Goal: Transaction & Acquisition: Subscribe to service/newsletter

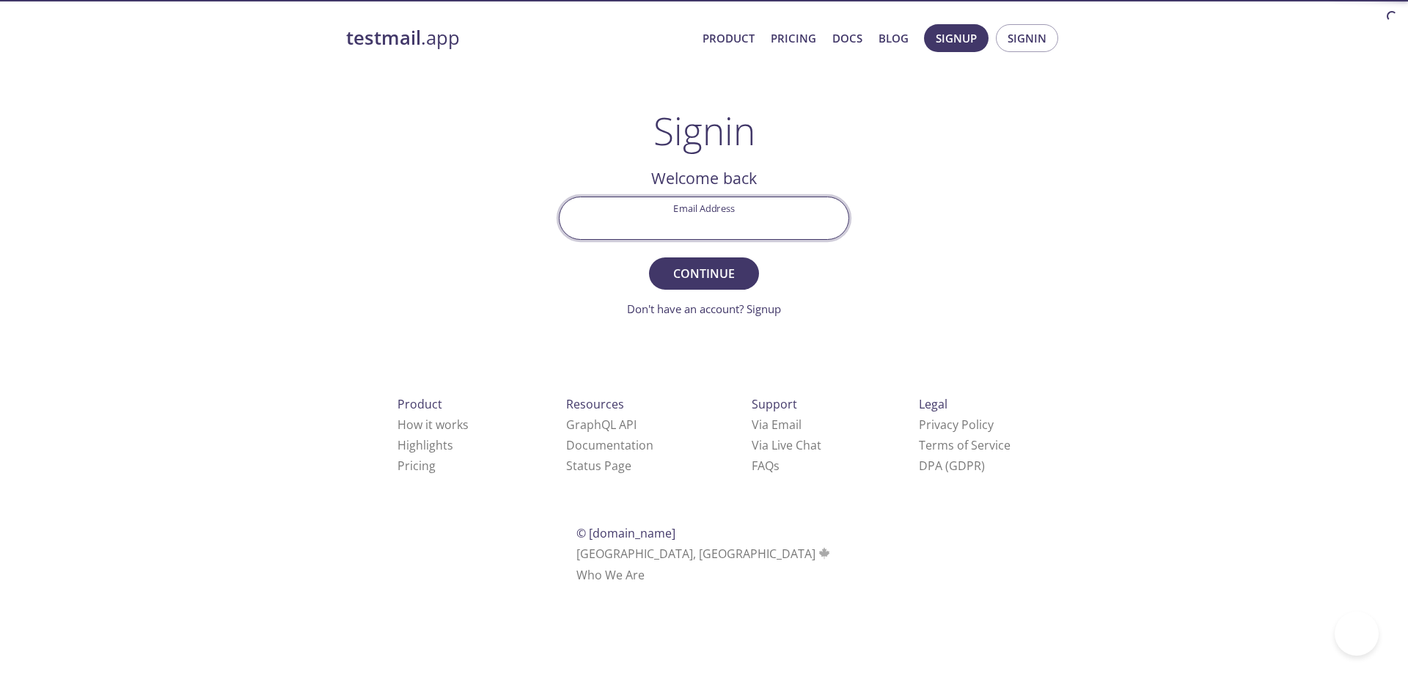
click at [765, 226] on input "Email Address" at bounding box center [703, 218] width 289 height 42
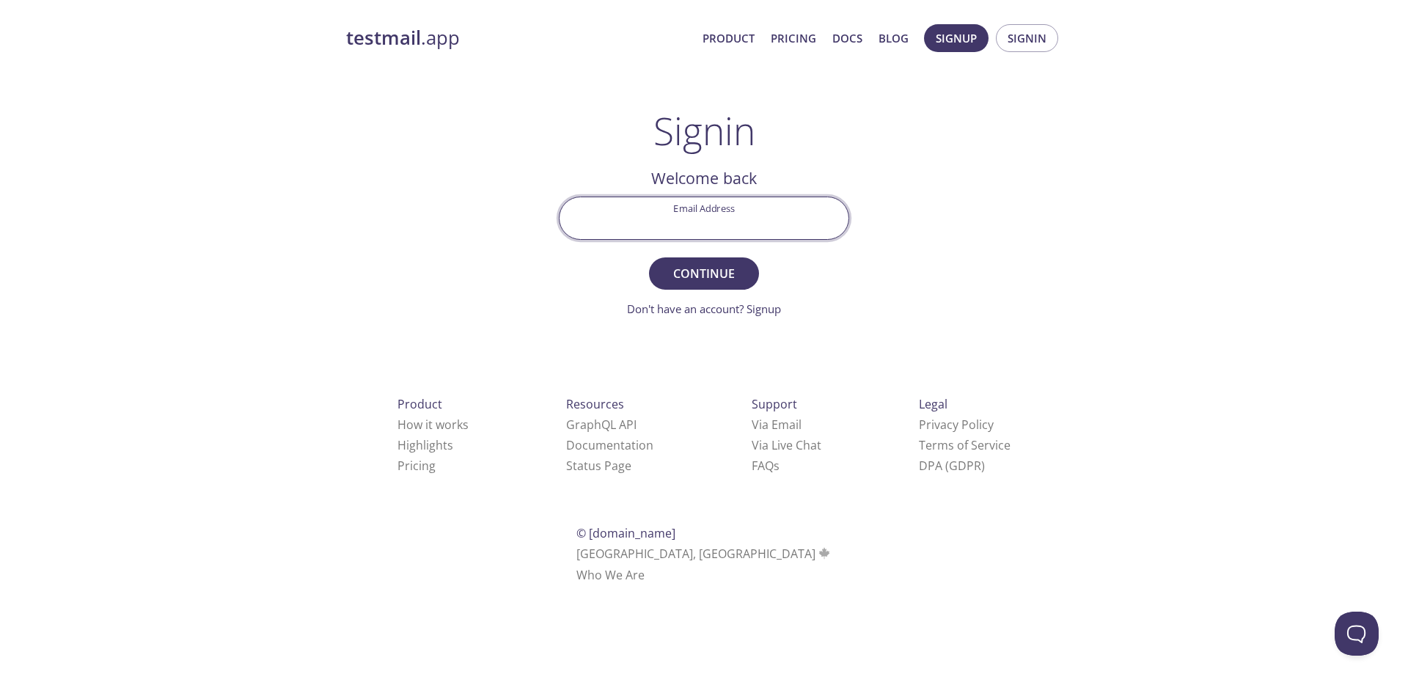
click at [757, 223] on input "Email Address" at bounding box center [703, 218] width 289 height 42
paste input "dev-team-user@apollocover.com"
type input "dev-team-user@apollocover.com"
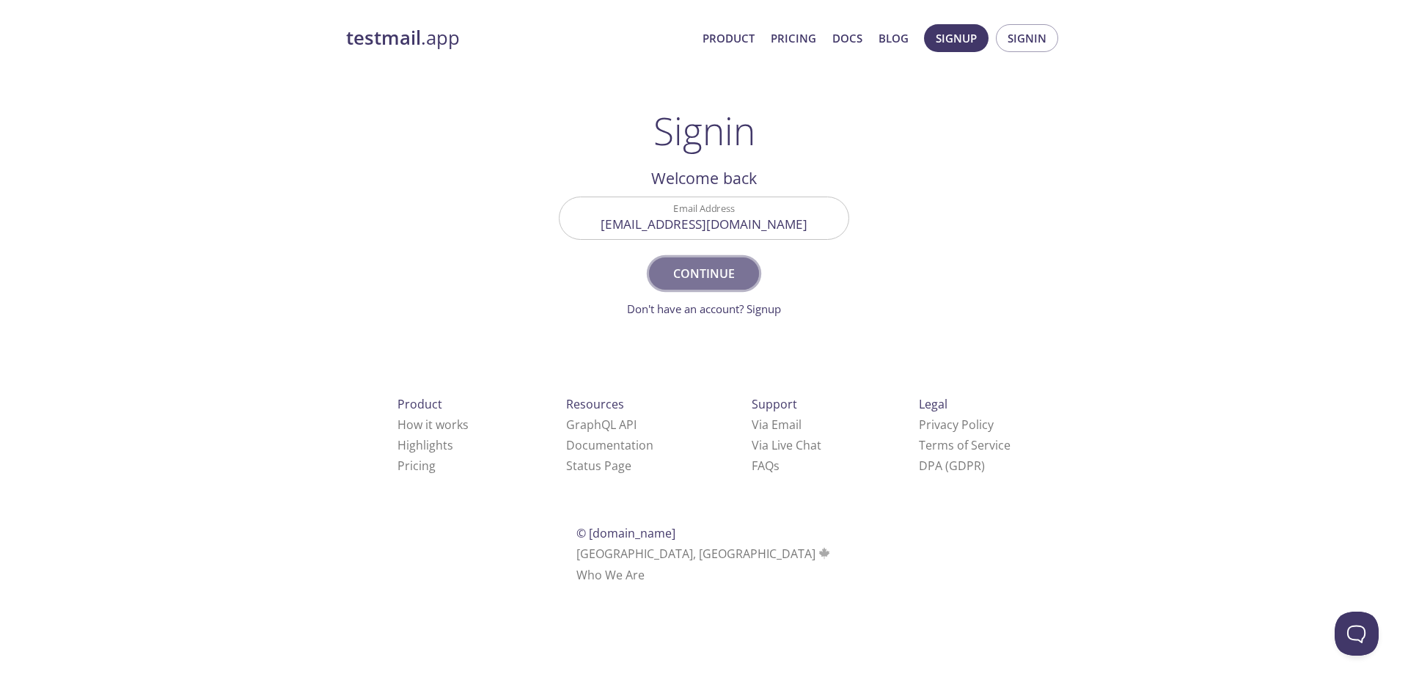
click at [716, 282] on span "Continue" at bounding box center [704, 273] width 78 height 21
click at [790, 42] on link "Pricing" at bounding box center [793, 38] width 45 height 19
click at [677, 235] on input "Email Address" at bounding box center [703, 218] width 289 height 42
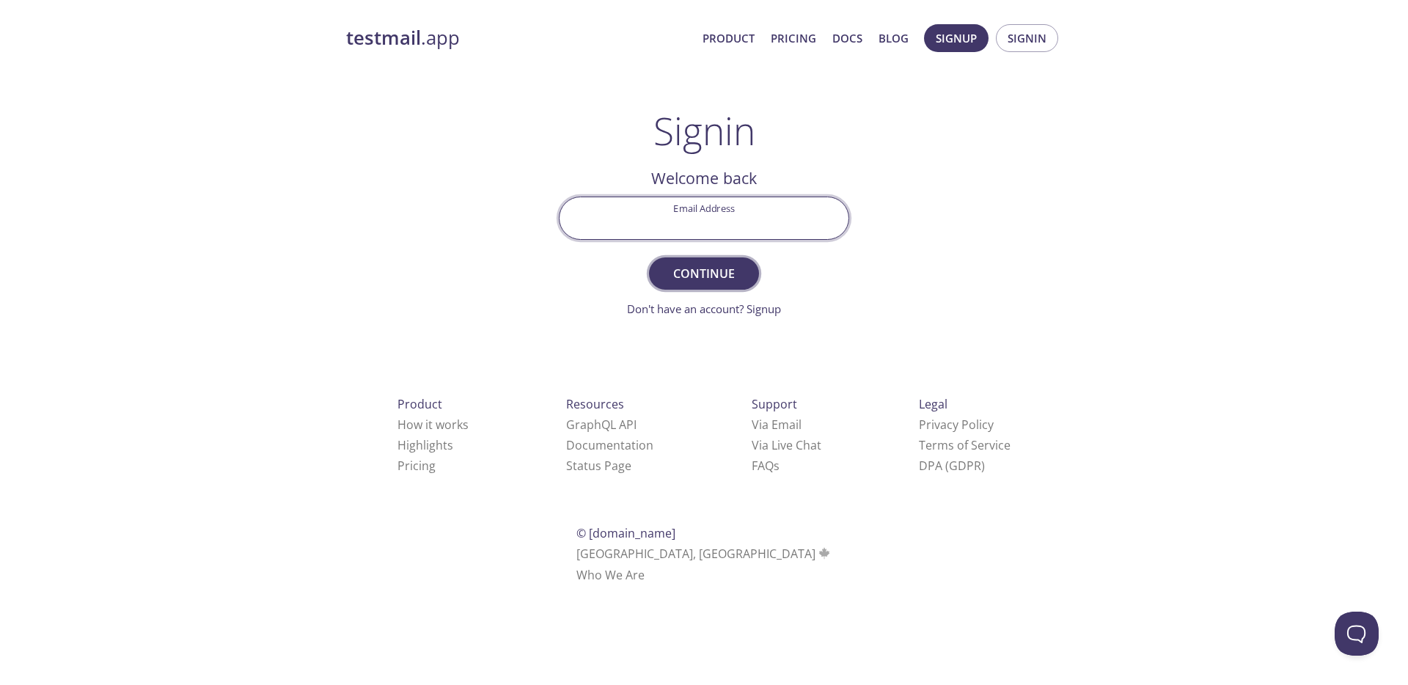
paste input "policyportal.e2eaccount@inbox.testmail.app"
click at [703, 270] on span "Continue" at bounding box center [704, 273] width 78 height 21
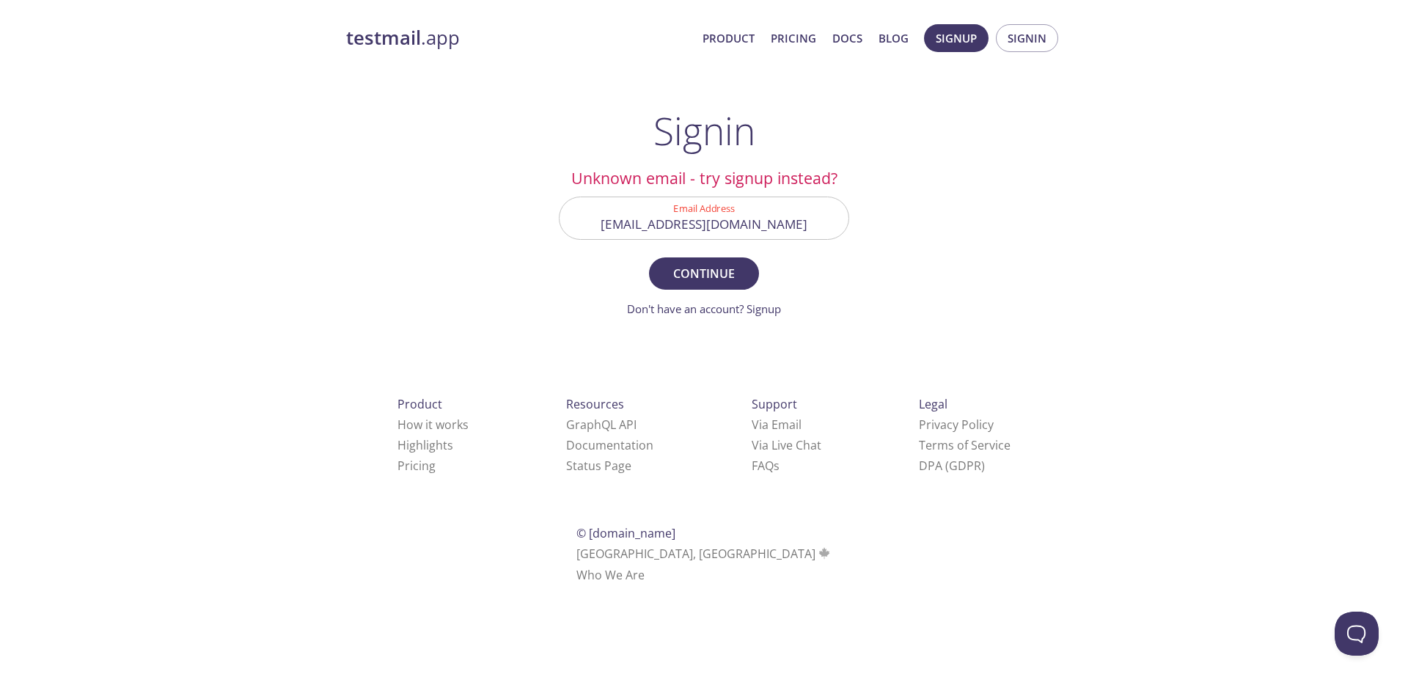
click at [669, 229] on input "policyportal.e2eaccount@inbox.testmail.app" at bounding box center [703, 218] width 289 height 42
click at [649, 257] on button "Continue" at bounding box center [704, 273] width 110 height 32
click at [785, 225] on input "policyportal@inbox.testmail.app" at bounding box center [703, 218] width 289 height 42
click at [675, 229] on input "policyportal.e2eaccount@inbox.testmail.app" at bounding box center [703, 218] width 289 height 42
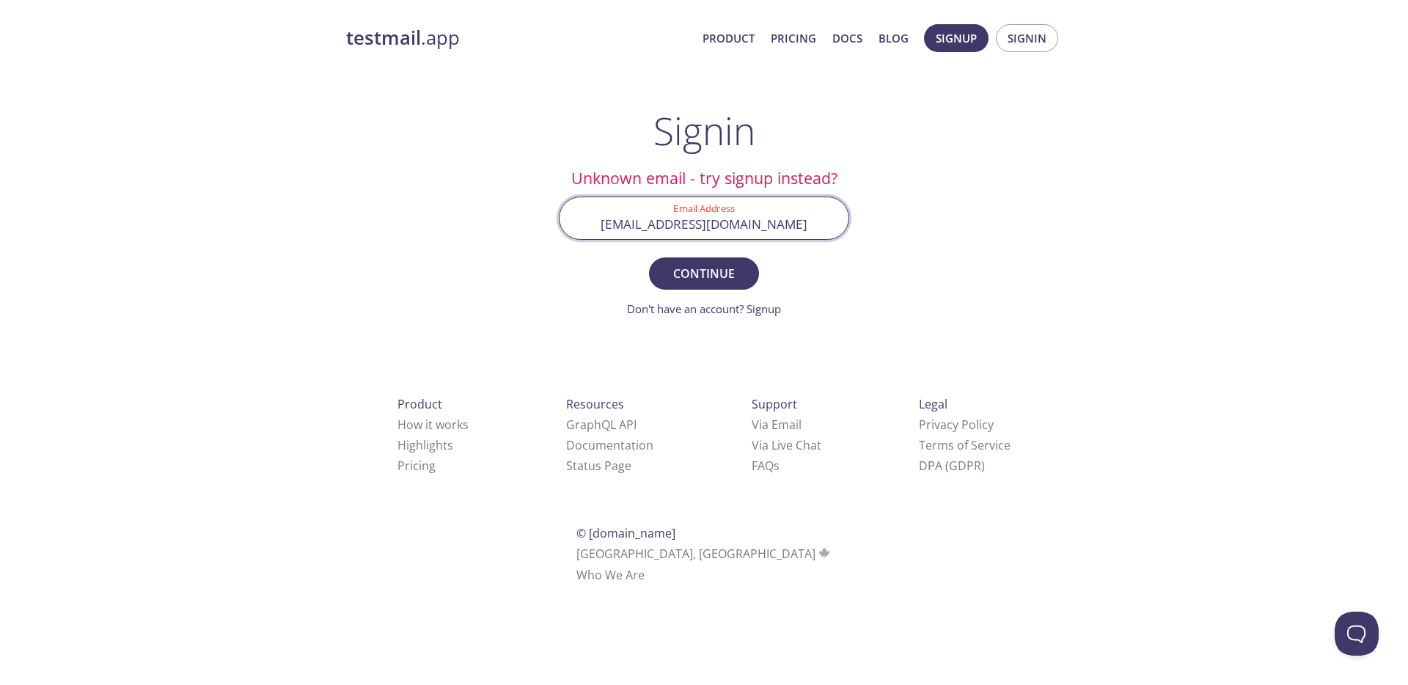
drag, startPoint x: 647, startPoint y: 227, endPoint x: 483, endPoint y: 227, distance: 164.2
click at [488, 227] on div "testmail .app Product Pricing Docs Blog Signup Signin Signin Unknown email - tr…" at bounding box center [703, 320] width 751 height 611
type input "e2eaccount@inbox.testmail.app"
click at [649, 257] on button "Continue" at bounding box center [704, 273] width 110 height 32
drag, startPoint x: 798, startPoint y: 228, endPoint x: 589, endPoint y: 238, distance: 209.2
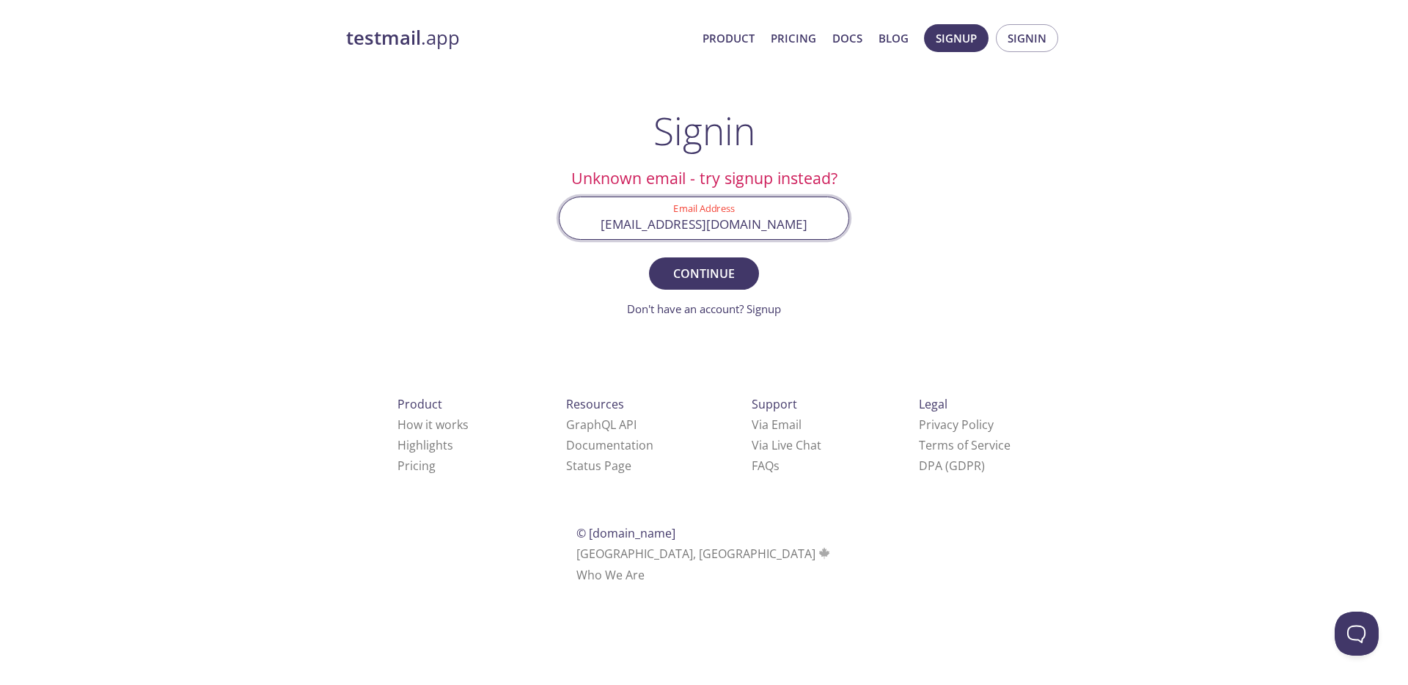
click at [589, 238] on input "e2eaccount@inbox.testmail.app" at bounding box center [703, 218] width 289 height 42
click at [424, 43] on link "testmail .app" at bounding box center [518, 38] width 345 height 25
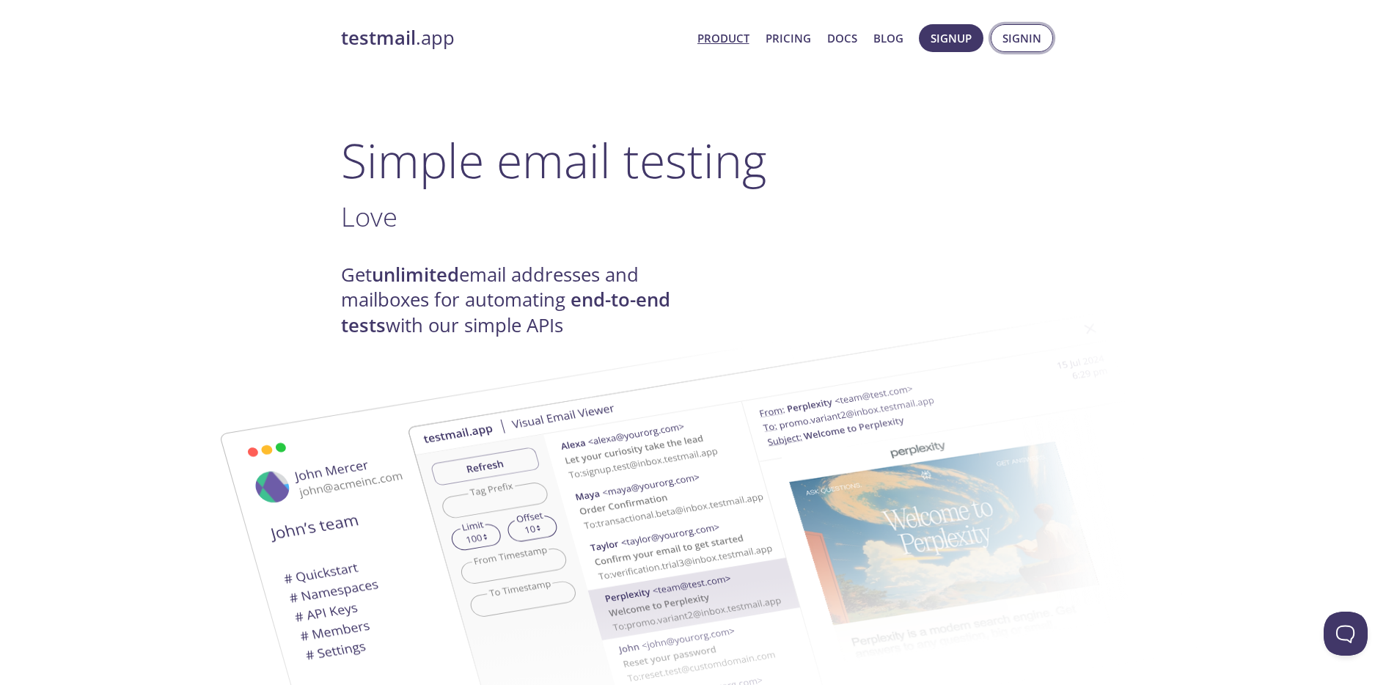
click at [1023, 37] on span "Signin" at bounding box center [1021, 38] width 39 height 19
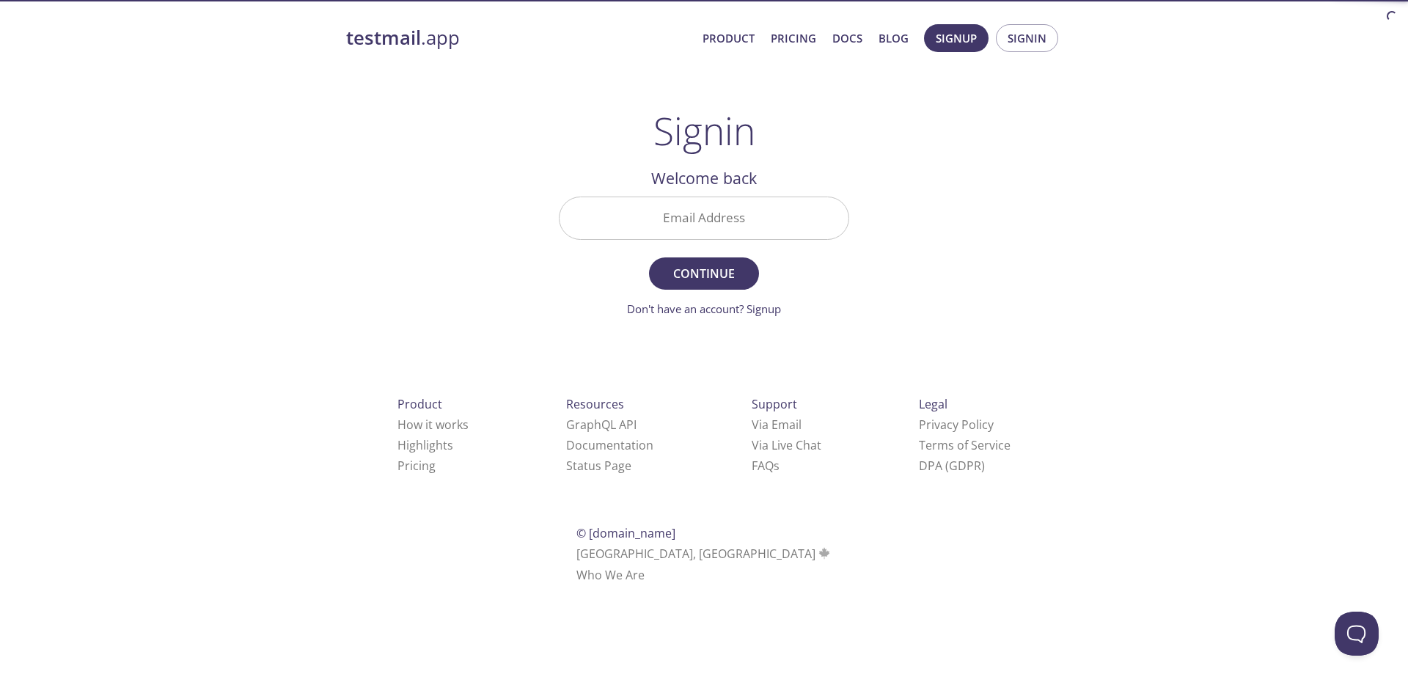
click at [779, 224] on input "Email Address" at bounding box center [703, 218] width 289 height 42
paste input "p3ge7"
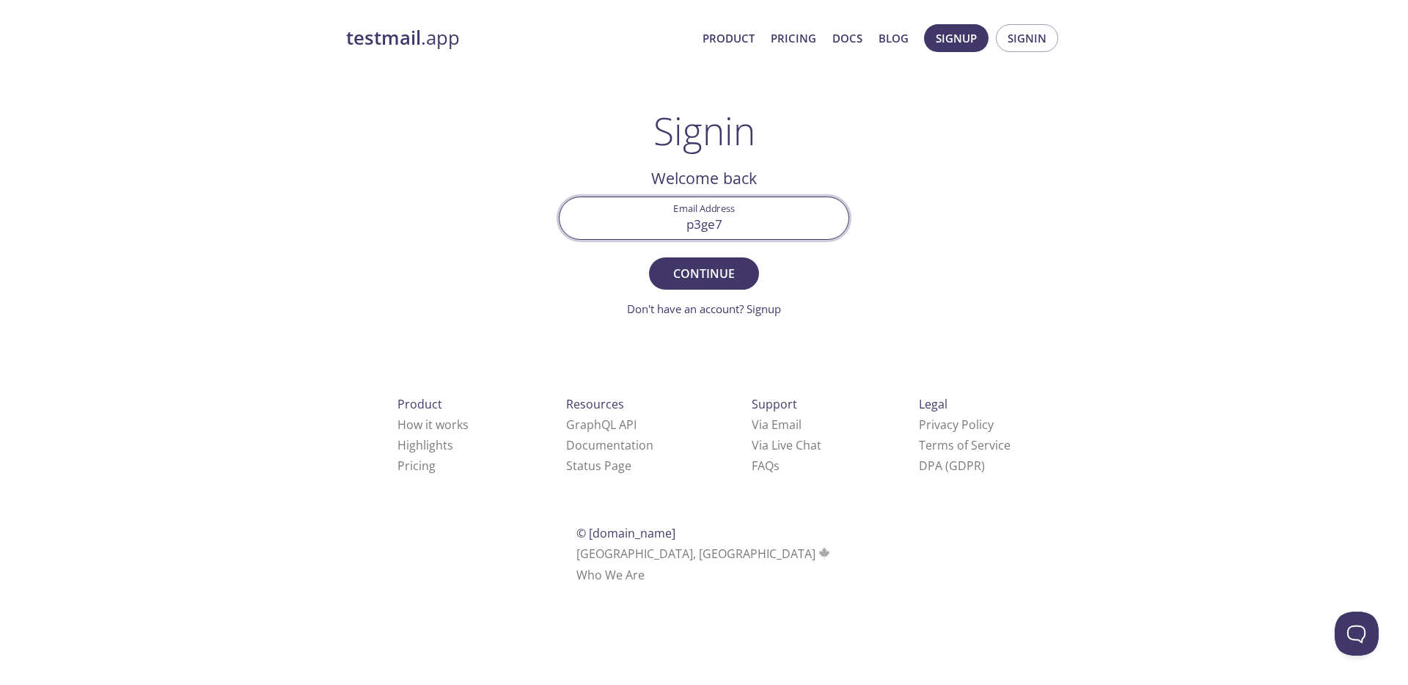
paste input "@[DOMAIN_NAME]"
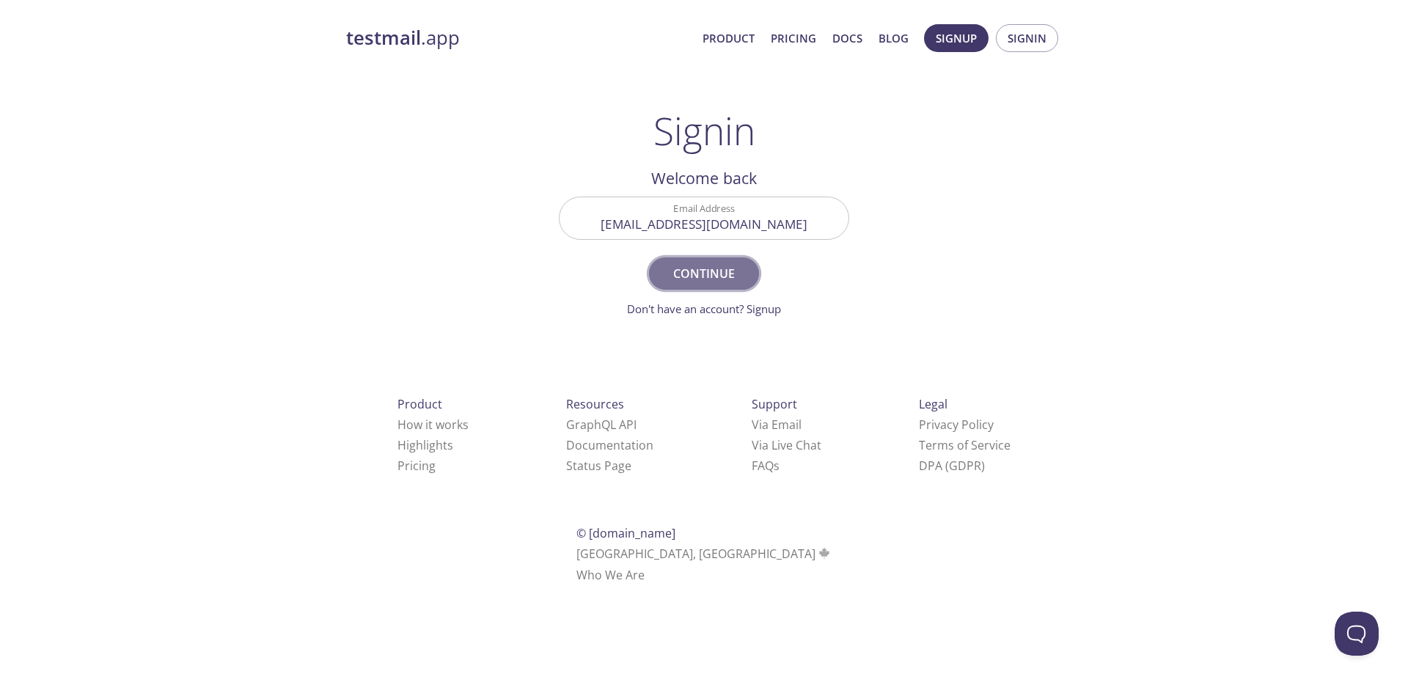
click at [709, 280] on span "Continue" at bounding box center [704, 273] width 78 height 21
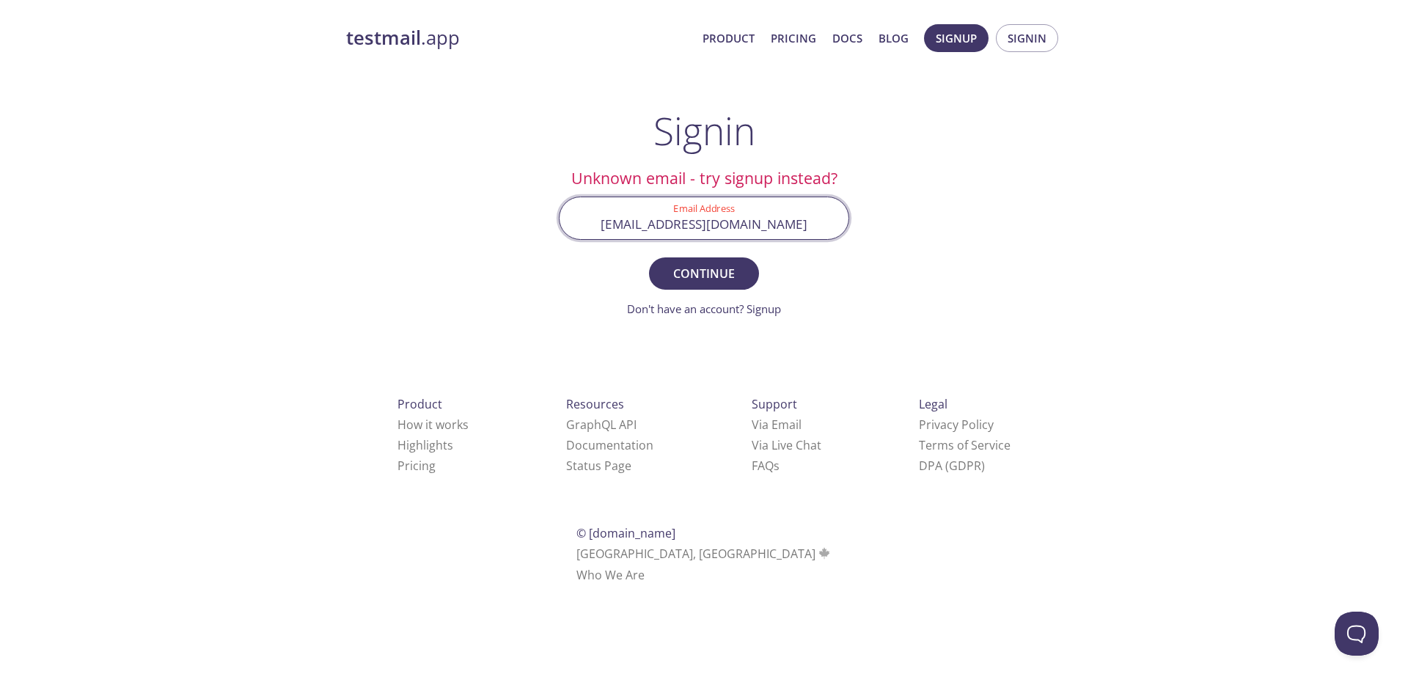
click at [798, 229] on input "p3ge7@inbox.testmail.app" at bounding box center [703, 218] width 289 height 42
paste input "dev-team@apollocover.com"
type input "dev-team@apollocover.com"
click at [715, 273] on span "Continue" at bounding box center [704, 273] width 78 height 21
click at [346, 33] on strong "testmail" at bounding box center [383, 38] width 75 height 26
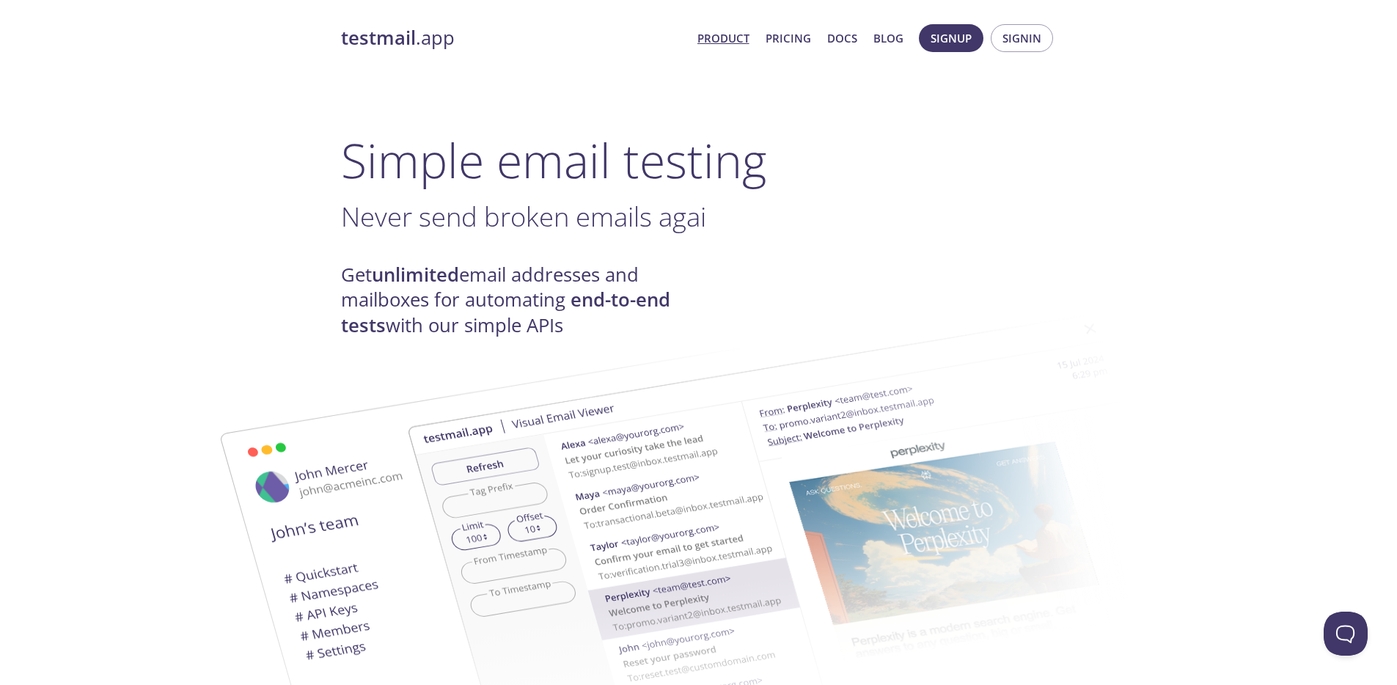
click at [991, 47] on span "Signup Signin" at bounding box center [985, 38] width 141 height 35
click at [1004, 42] on span "Signin" at bounding box center [1021, 38] width 39 height 19
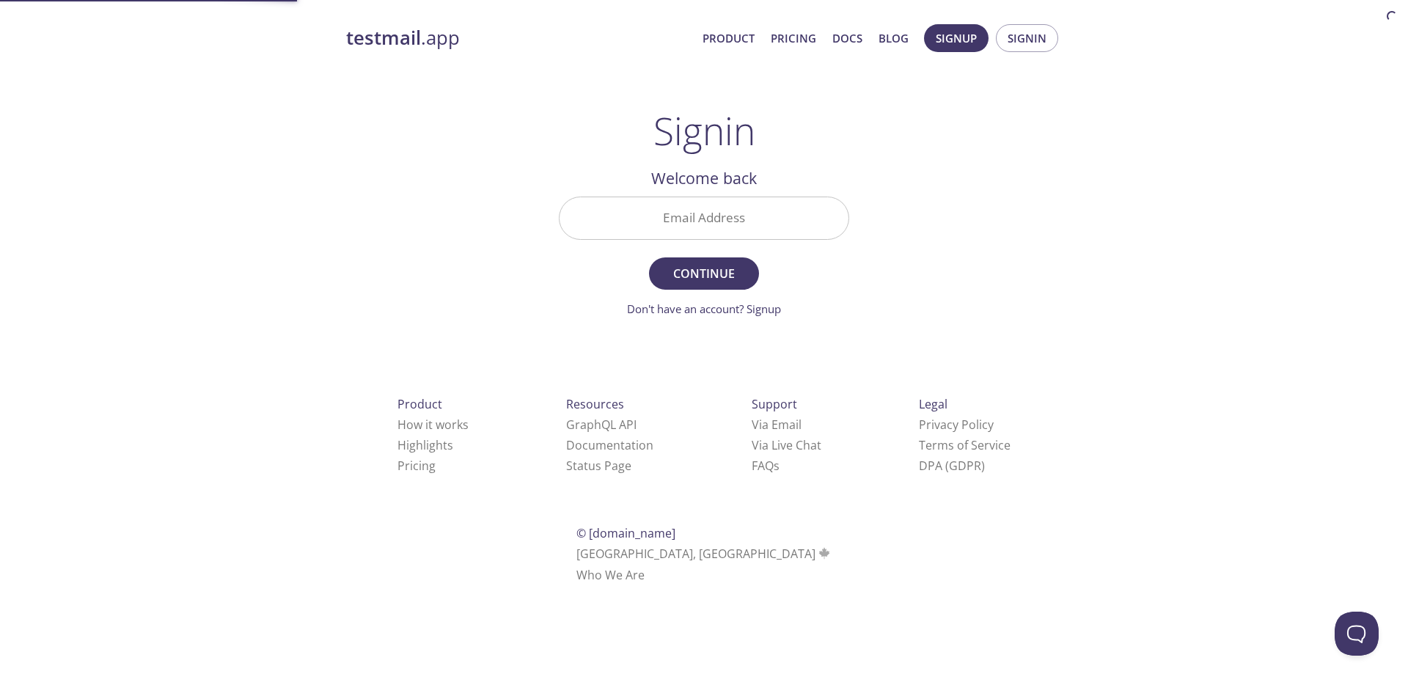
click at [686, 215] on input "Email Address" at bounding box center [703, 218] width 289 height 42
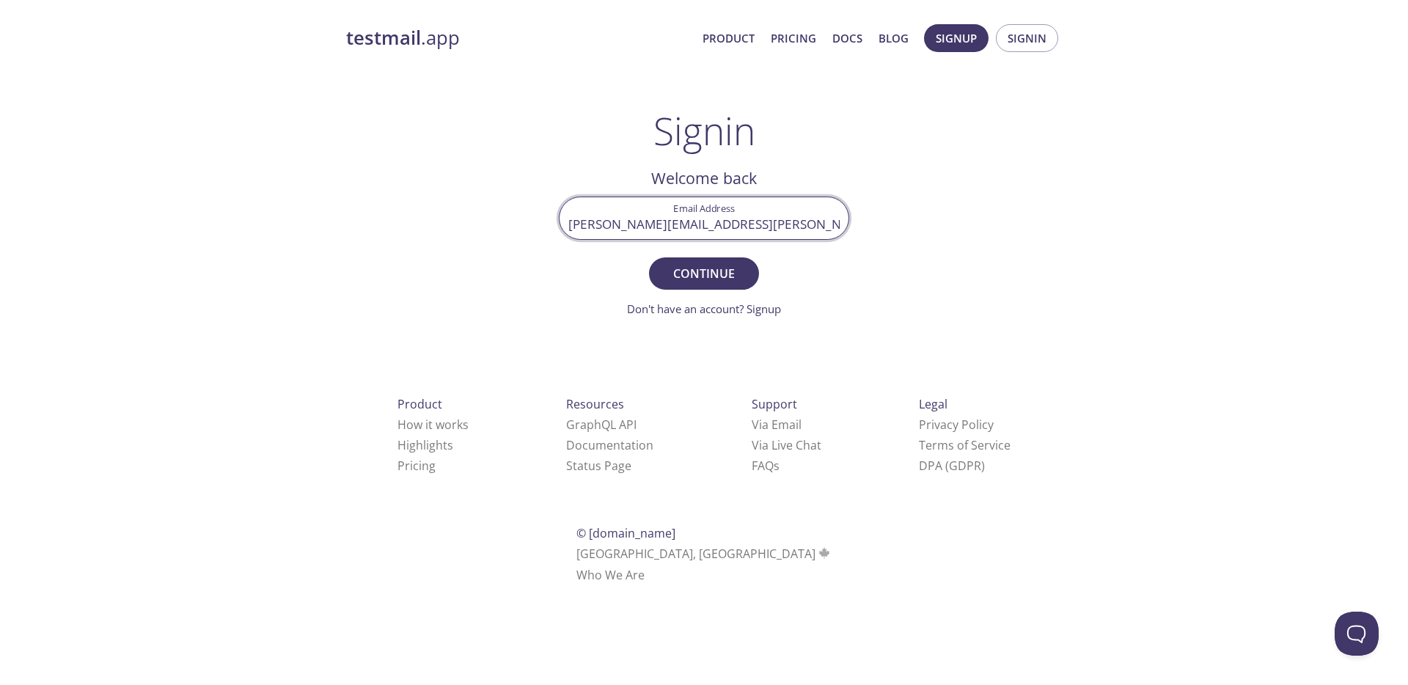
click at [649, 257] on button "Continue" at bounding box center [704, 273] width 110 height 32
drag, startPoint x: 680, startPoint y: 222, endPoint x: 553, endPoint y: 225, distance: 126.9
click at [551, 225] on main "Signin Unknown email - try signup instead? Email Address eric.ofman@apollocover…" at bounding box center [704, 213] width 326 height 209
type input "[PERSON_NAME][EMAIL_ADDRESS][PERSON_NAME][DOMAIN_NAME]"
click at [649, 257] on button "Continue" at bounding box center [704, 273] width 110 height 32
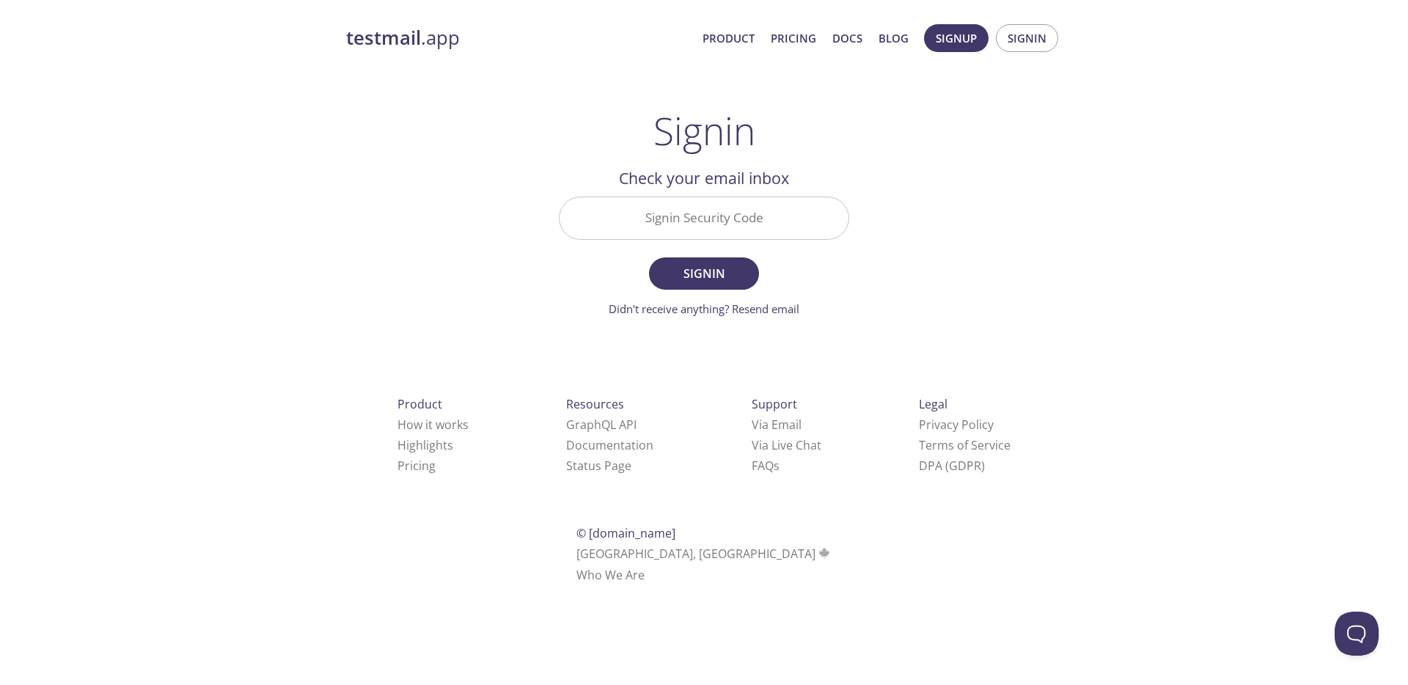
click at [753, 204] on input "Signin Security Code" at bounding box center [703, 218] width 289 height 42
paste input "dev-team@apollocover.com"
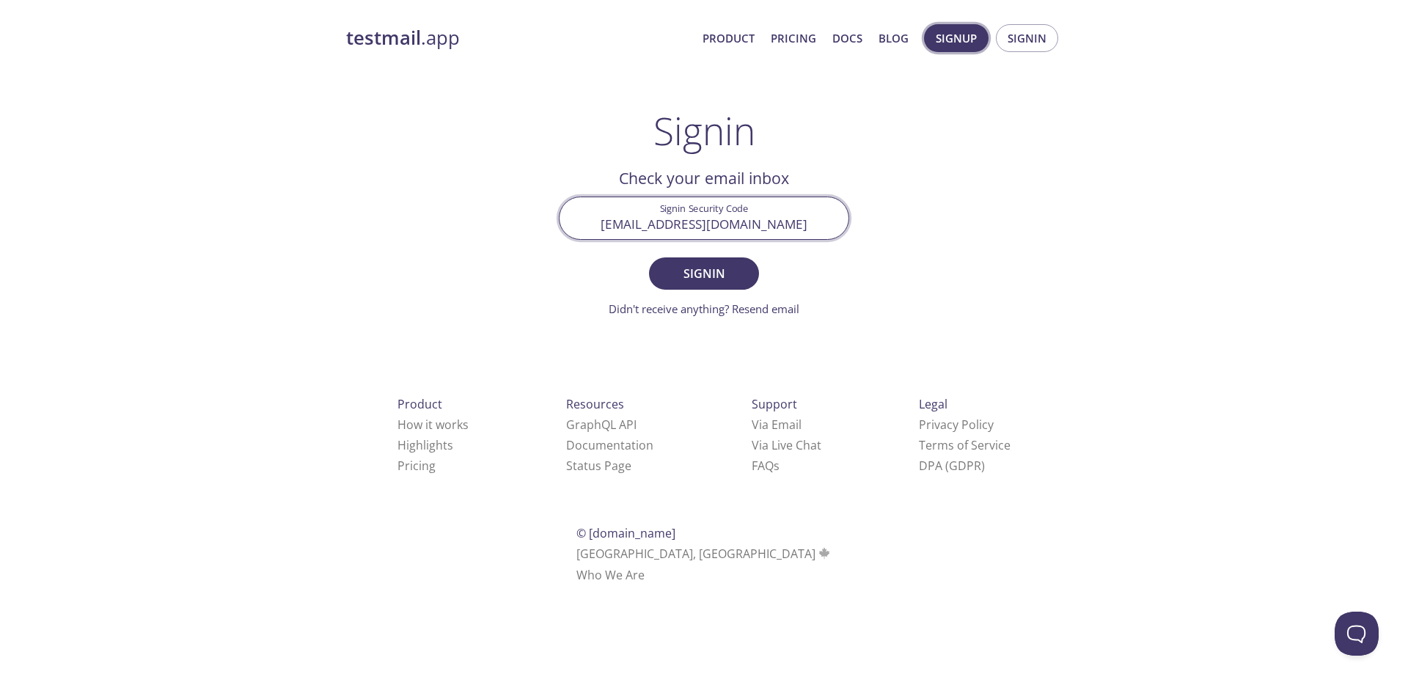
type input "dev-team@apollocover.com"
click at [968, 40] on span "Signup" at bounding box center [955, 38] width 41 height 19
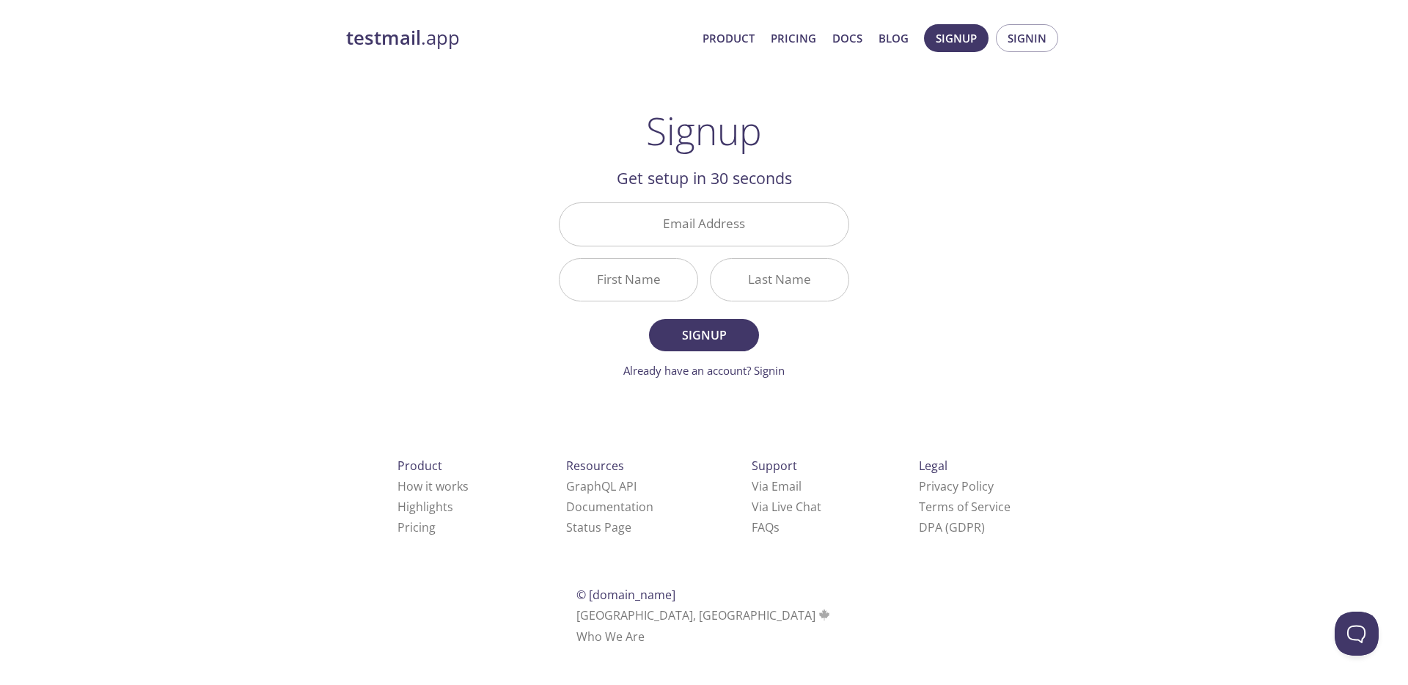
drag, startPoint x: 958, startPoint y: 43, endPoint x: 965, endPoint y: 73, distance: 30.8
click at [965, 73] on div "testmail .app Product Pricing Docs Blog Signup Signin Signup Get setup in 30 se…" at bounding box center [703, 351] width 751 height 673
click at [1042, 45] on span "Signin" at bounding box center [1026, 38] width 39 height 19
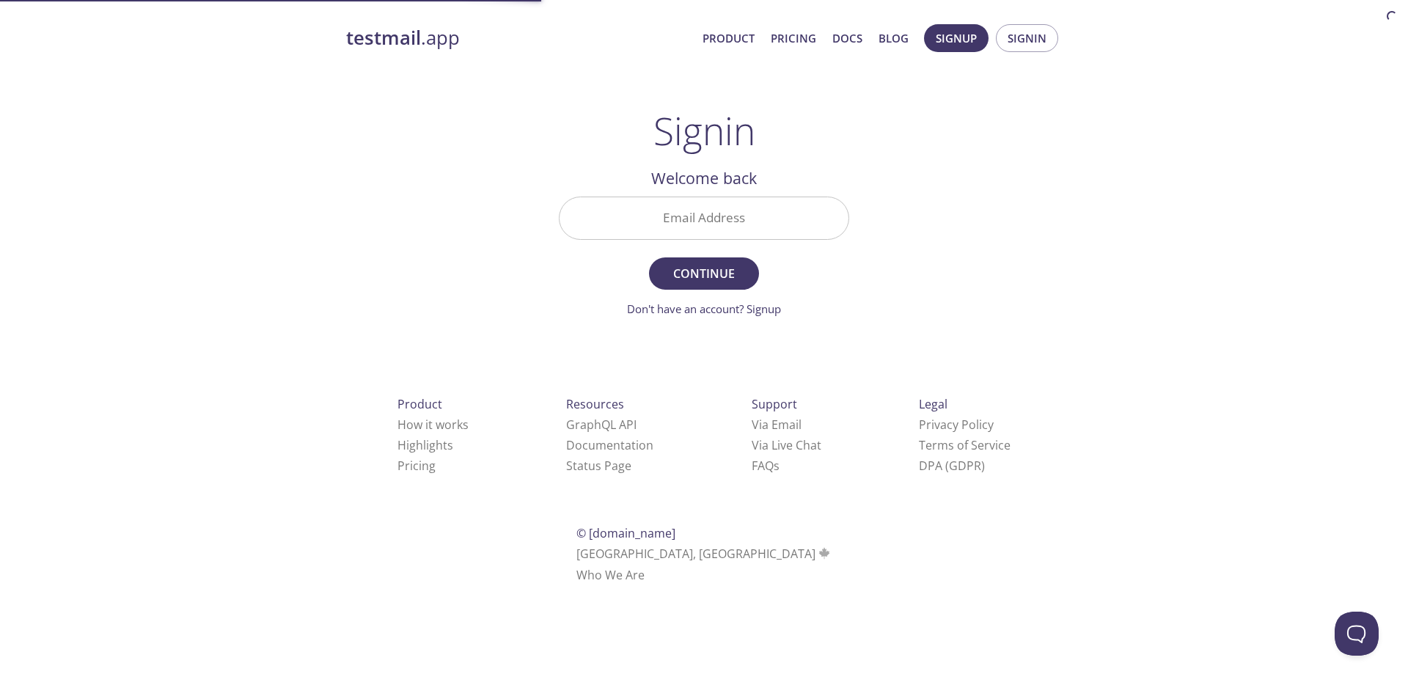
click at [696, 219] on input "Email Address" at bounding box center [703, 218] width 289 height 42
paste input "dev-team@apollocover.com"
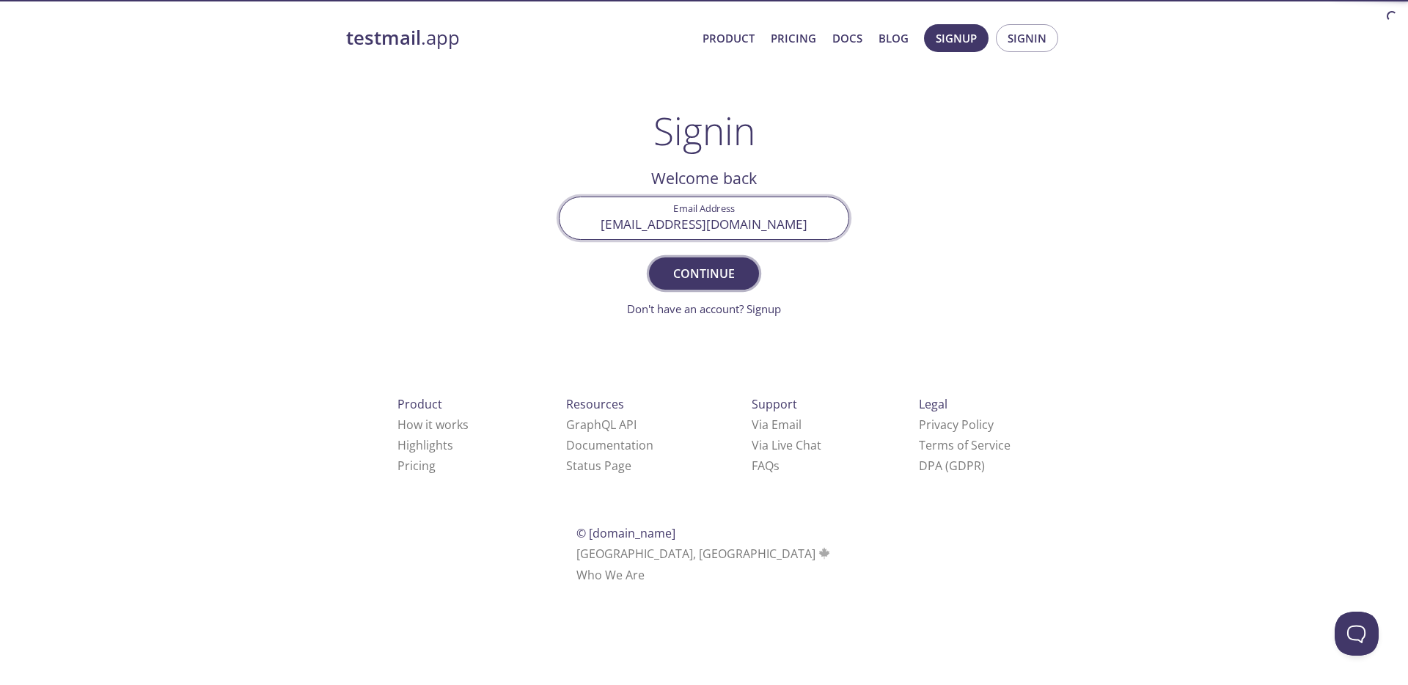
click at [720, 273] on span "Continue" at bounding box center [704, 273] width 78 height 21
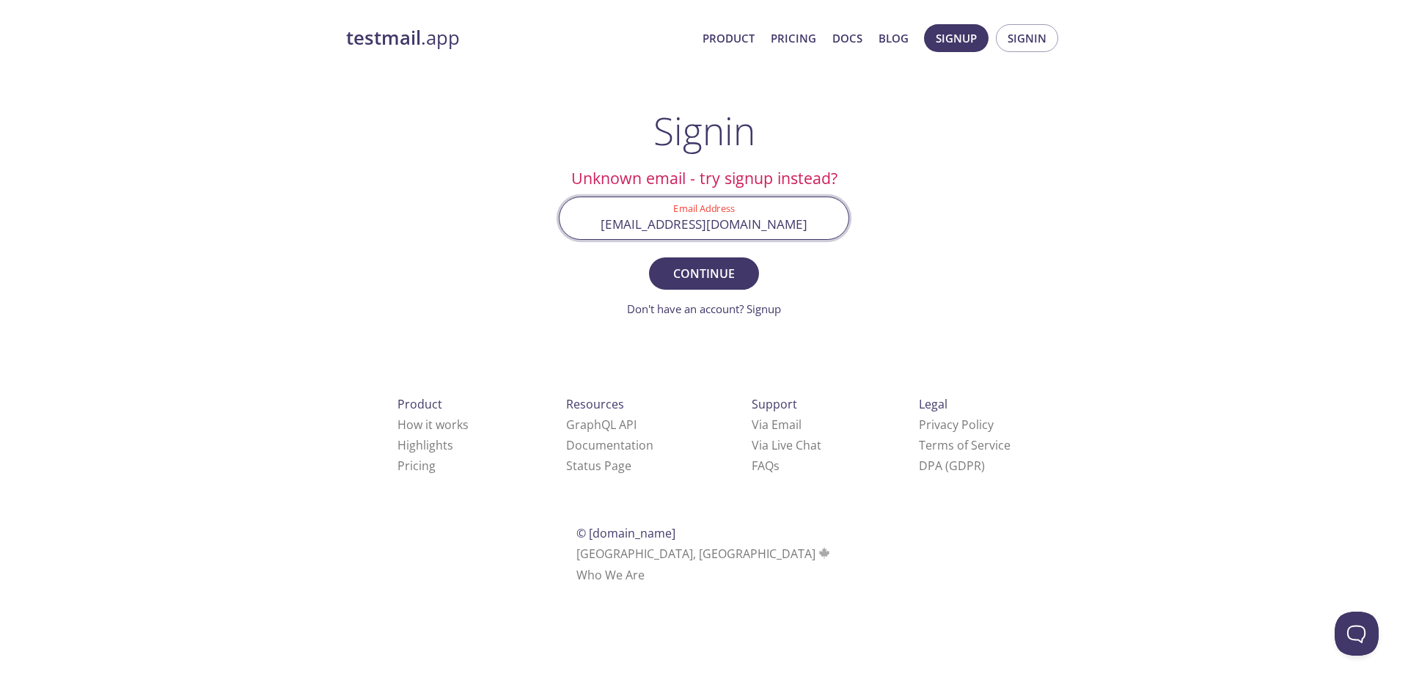
drag, startPoint x: 683, startPoint y: 231, endPoint x: 674, endPoint y: 230, distance: 8.1
click at [674, 230] on input "dev-team@apollocover.com" at bounding box center [703, 218] width 289 height 42
click at [674, 229] on input "dev-team@apollocover.com" at bounding box center [703, 218] width 289 height 42
click at [649, 257] on button "Continue" at bounding box center [704, 273] width 110 height 32
drag, startPoint x: 663, startPoint y: 221, endPoint x: 633, endPoint y: 220, distance: 30.8
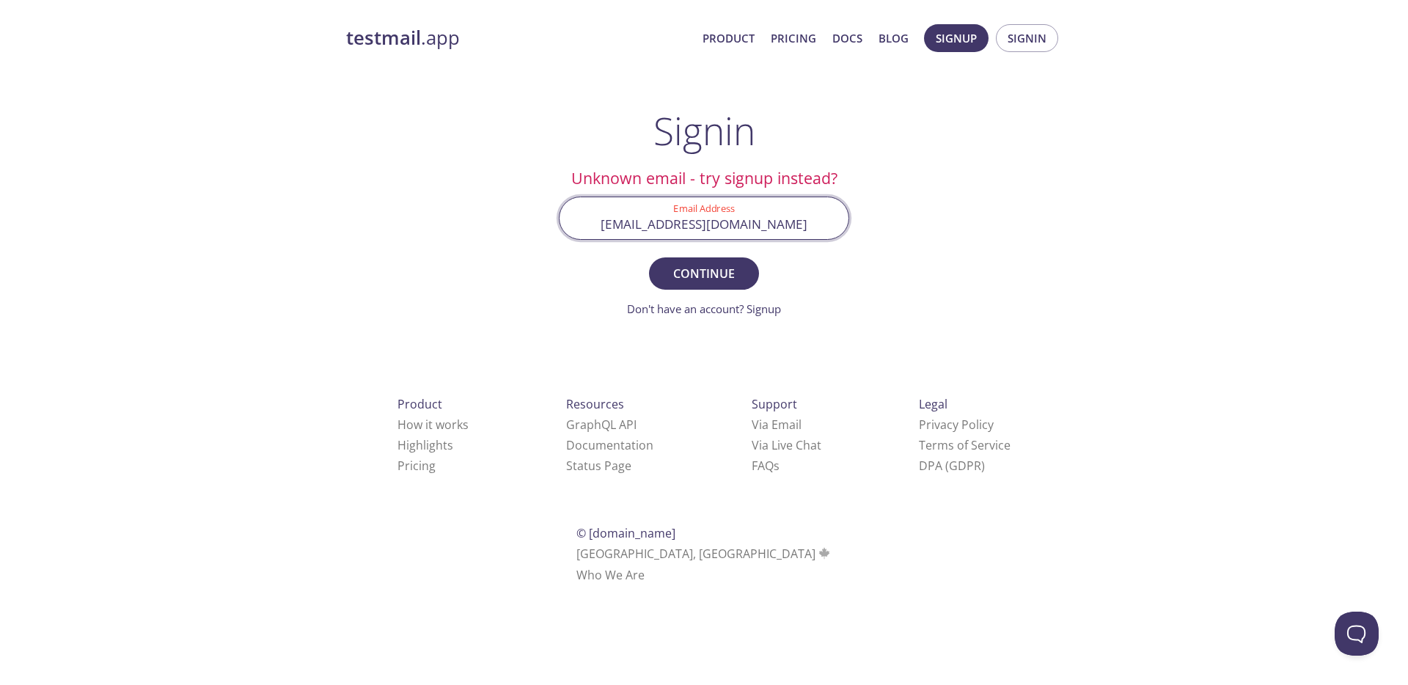
click at [634, 220] on input "dev@apollocover.com" at bounding box center [703, 218] width 289 height 42
type input "[EMAIL_ADDRESS][DOMAIN_NAME]"
click at [649, 257] on button "Continue" at bounding box center [704, 273] width 110 height 32
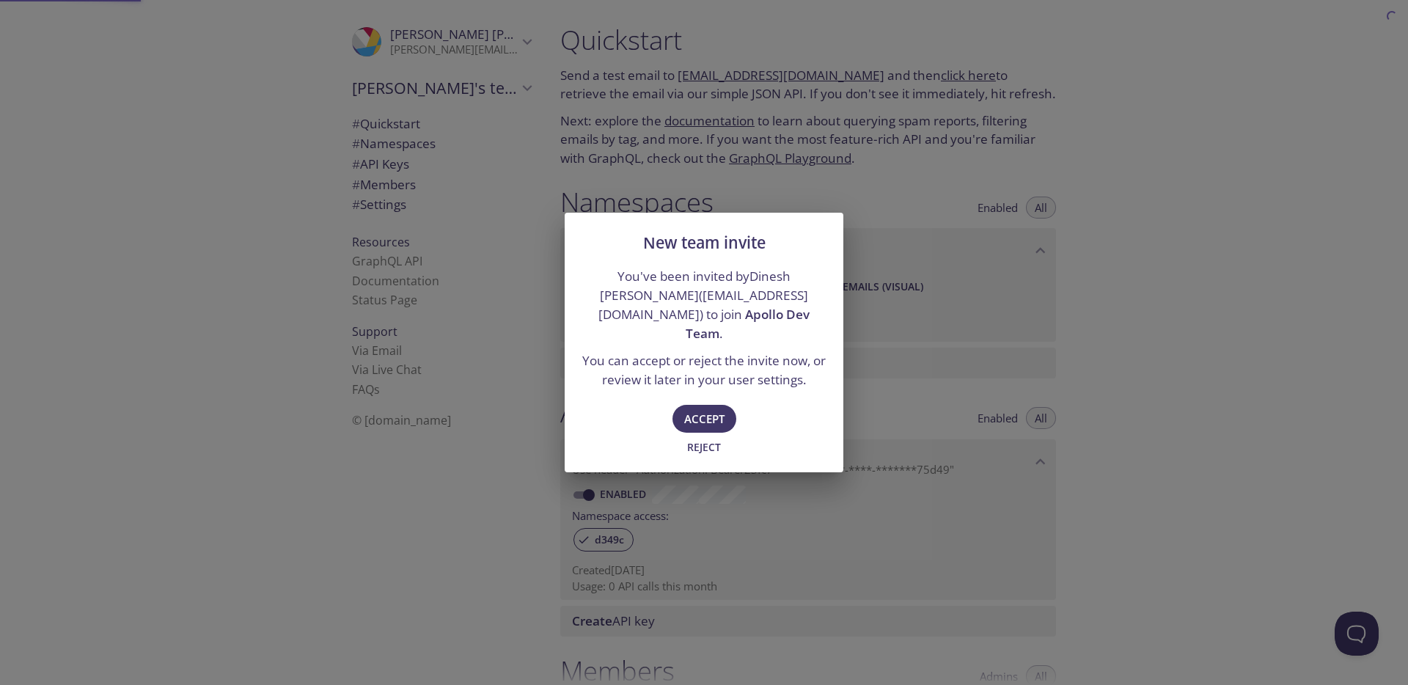
type input "Apollo Dev Team"
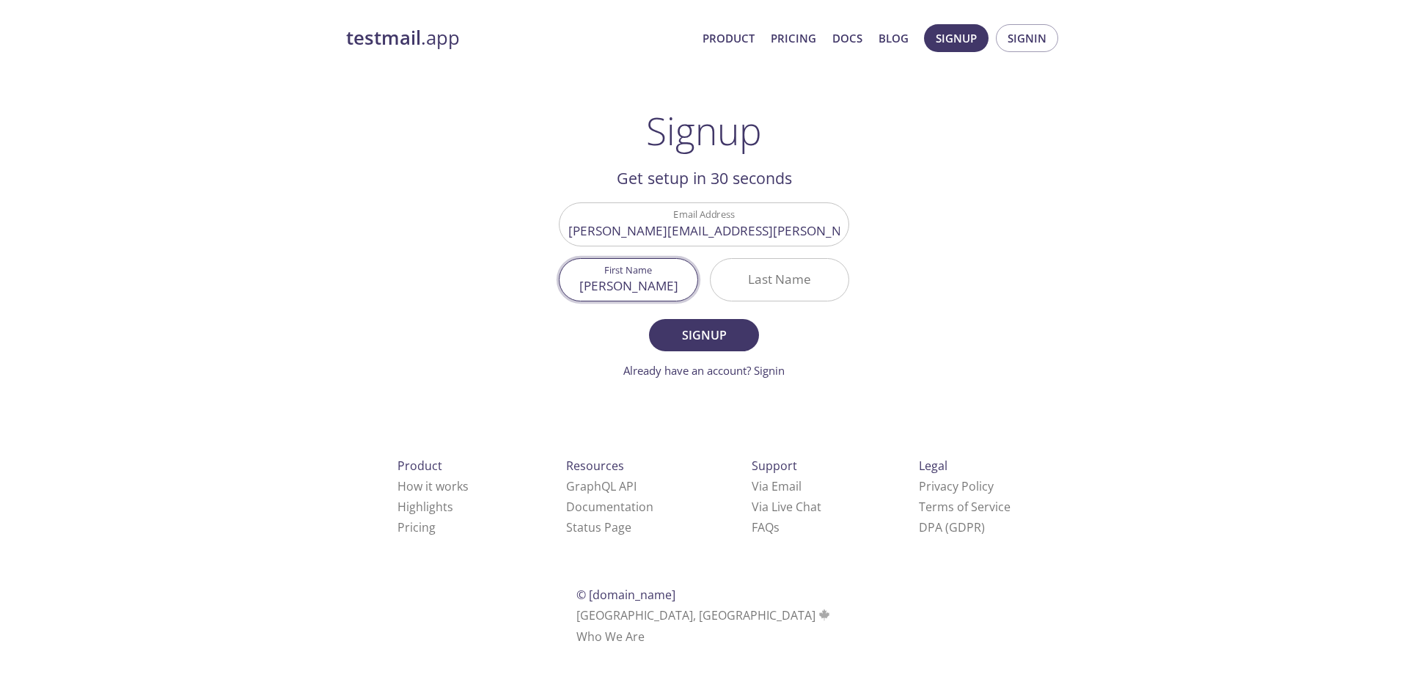
type input "[PERSON_NAME]"
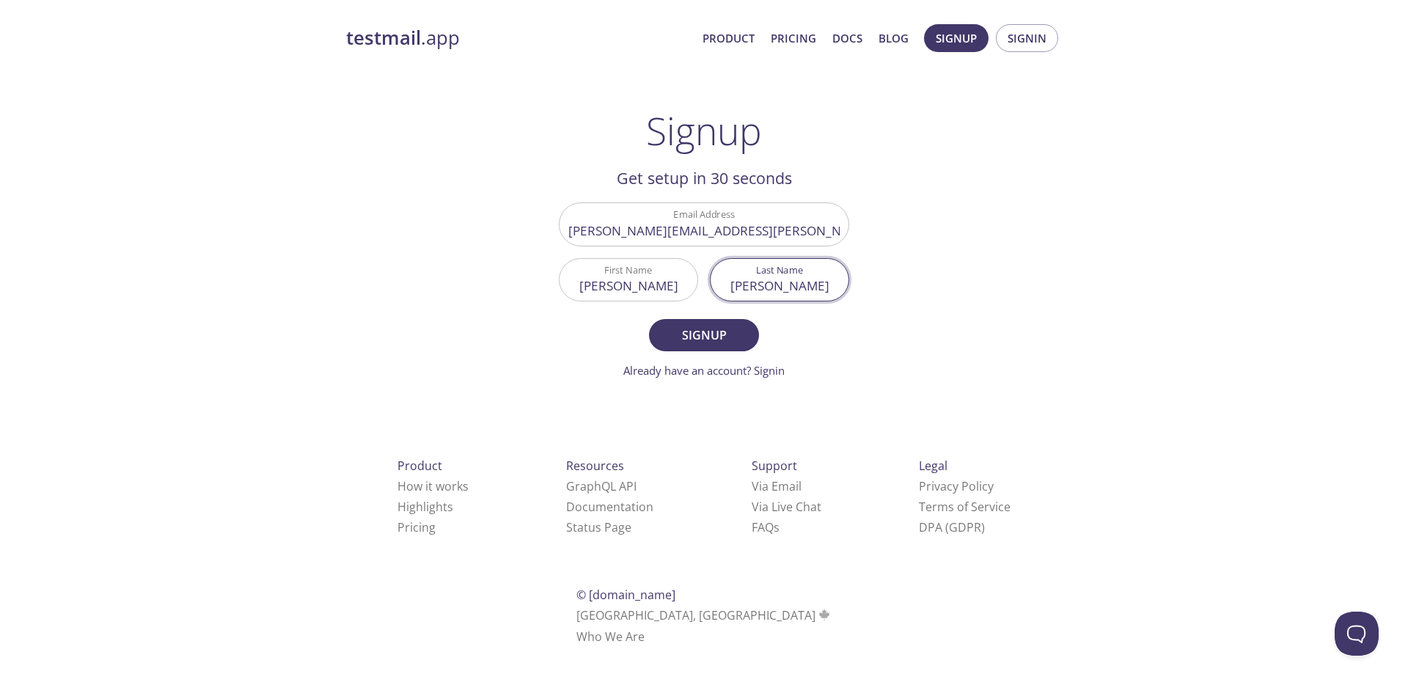
type input "[PERSON_NAME]"
click at [649, 319] on button "Signup" at bounding box center [704, 335] width 110 height 32
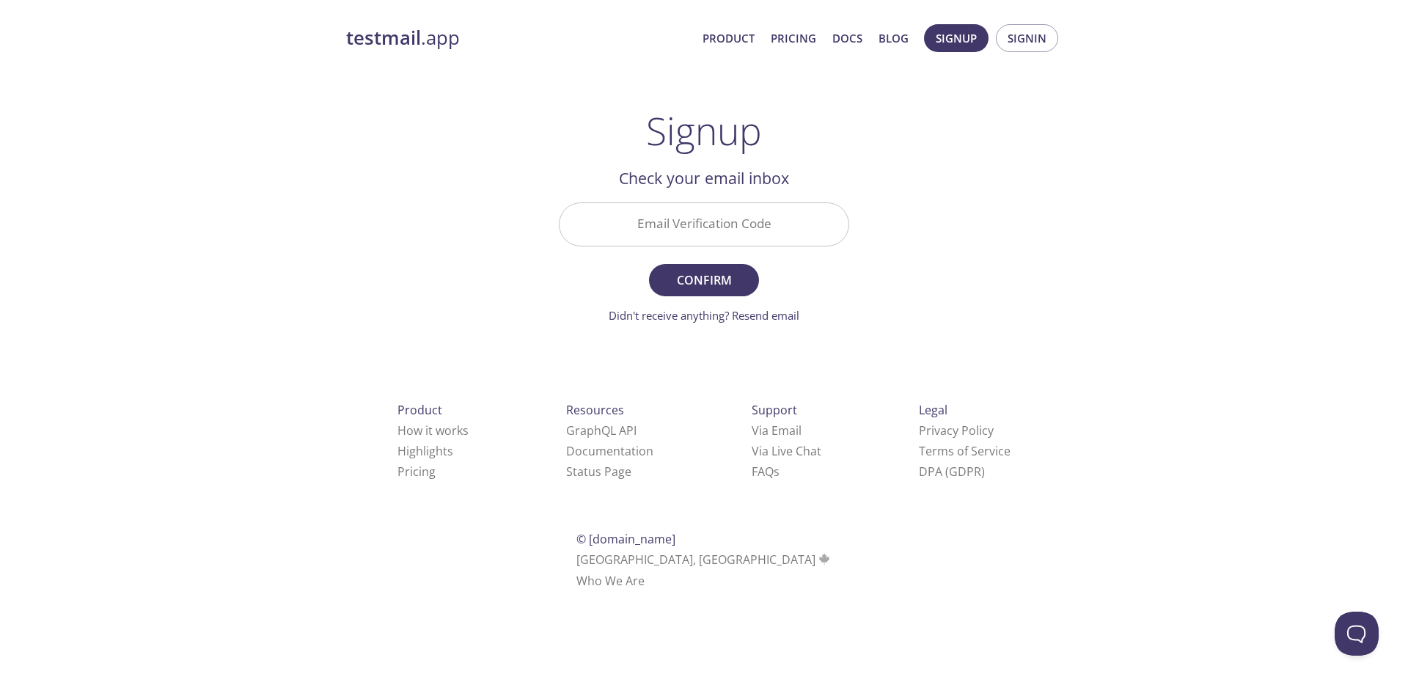
click at [702, 232] on input "Email Verification Code" at bounding box center [703, 224] width 289 height 42
paste input "E2S8ZUJ"
type input "E2S8ZUJ"
click at [693, 277] on span "Confirm" at bounding box center [704, 280] width 78 height 21
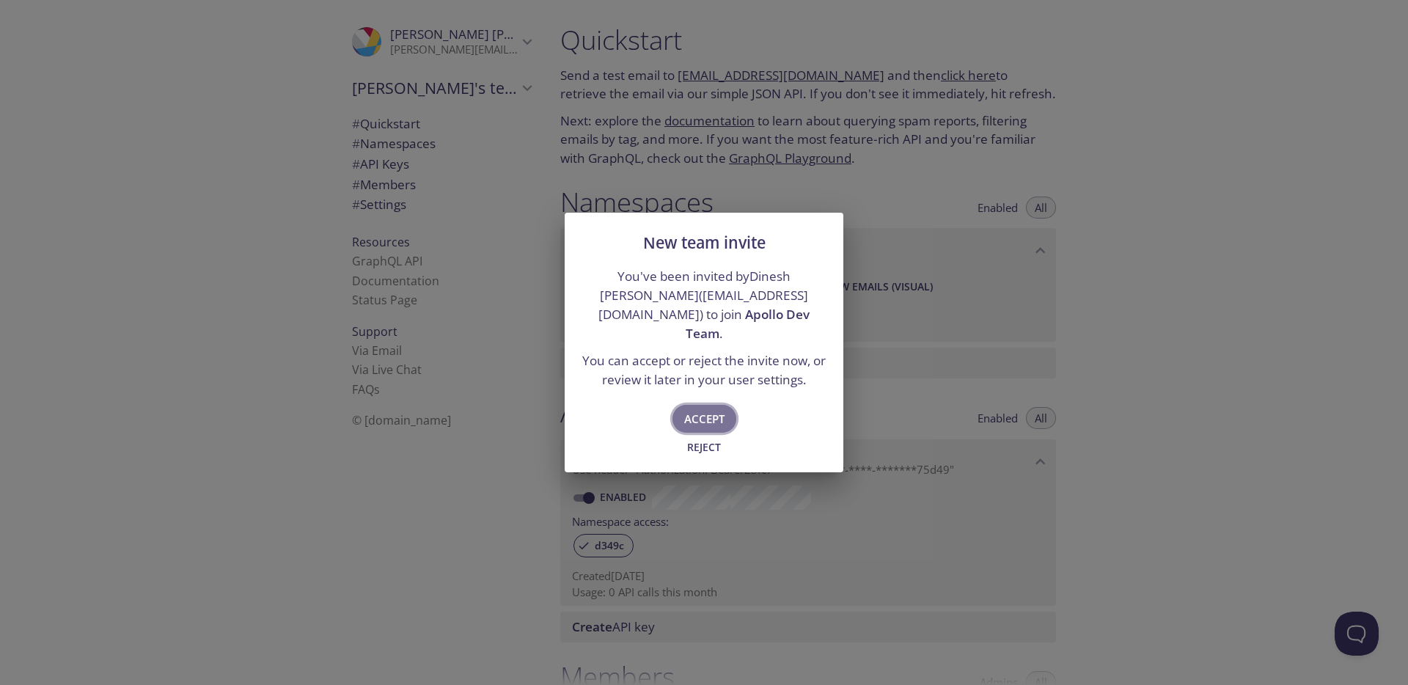
click at [713, 409] on span "Accept" at bounding box center [704, 418] width 40 height 19
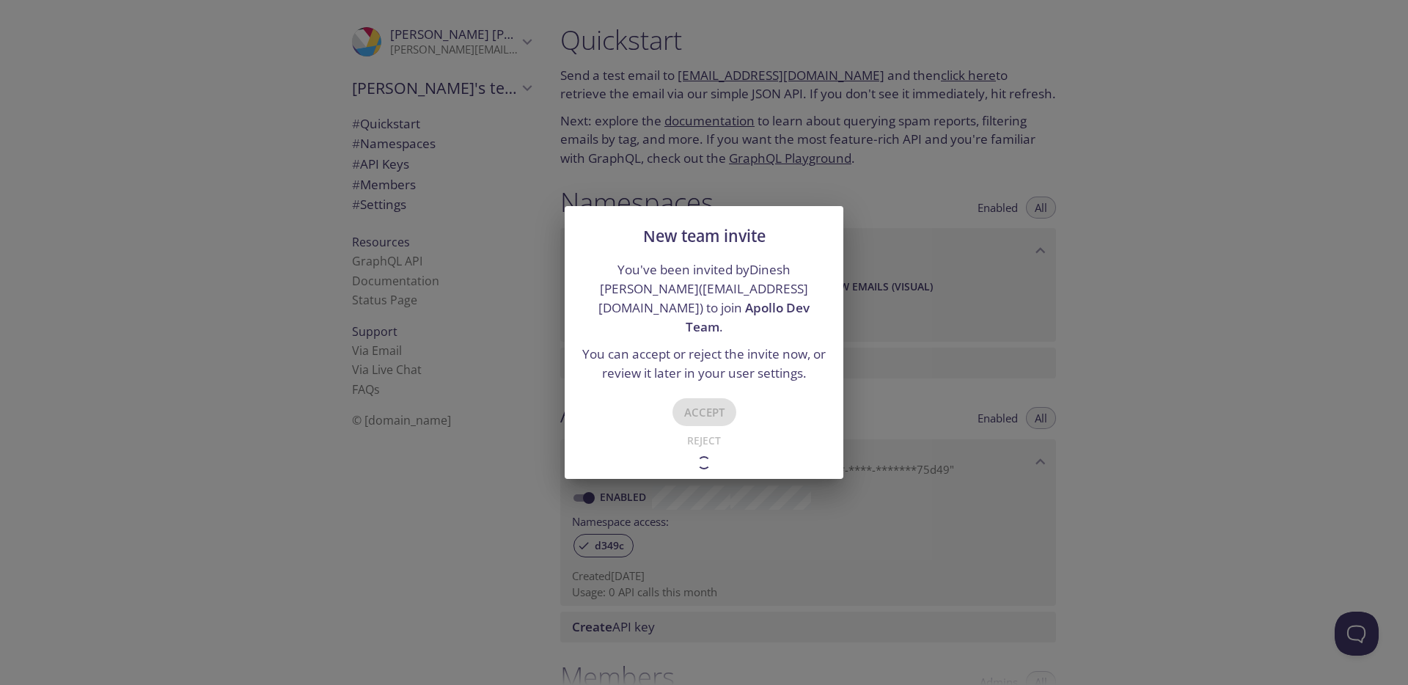
type input "Apollo Dev Team"
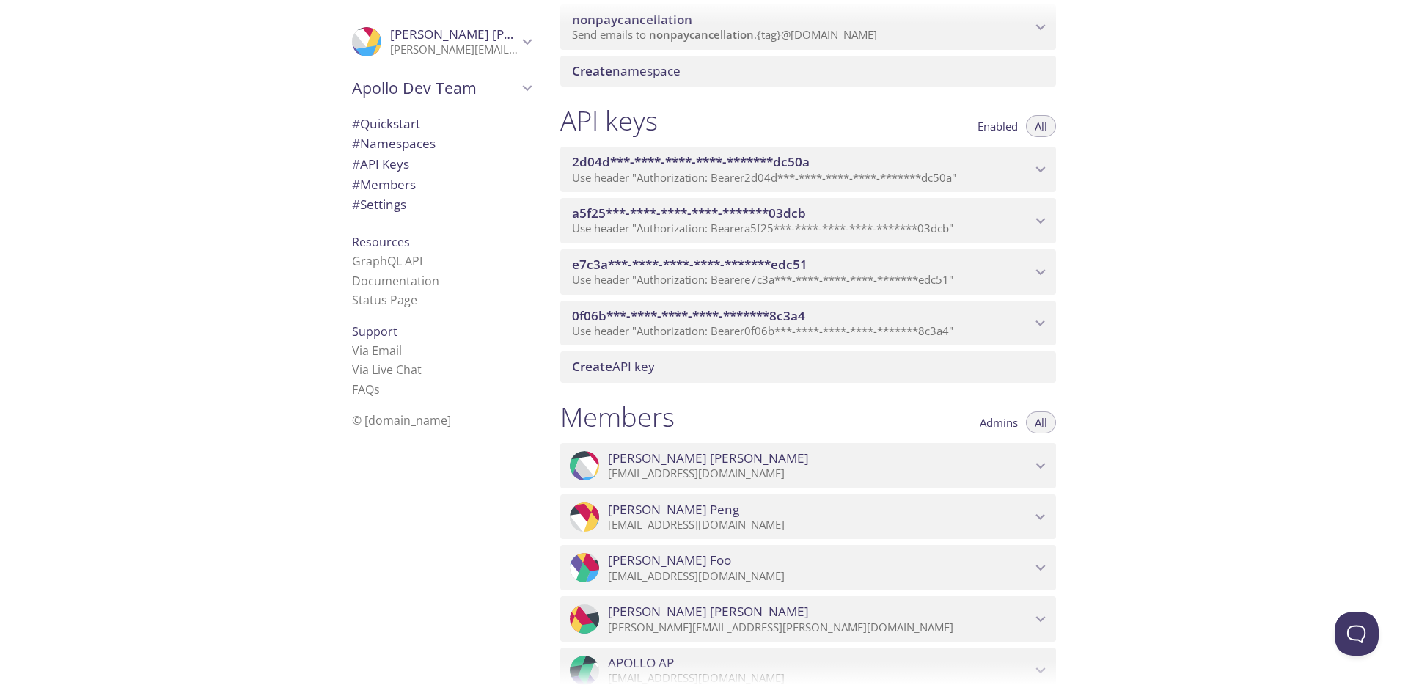
scroll to position [729, 0]
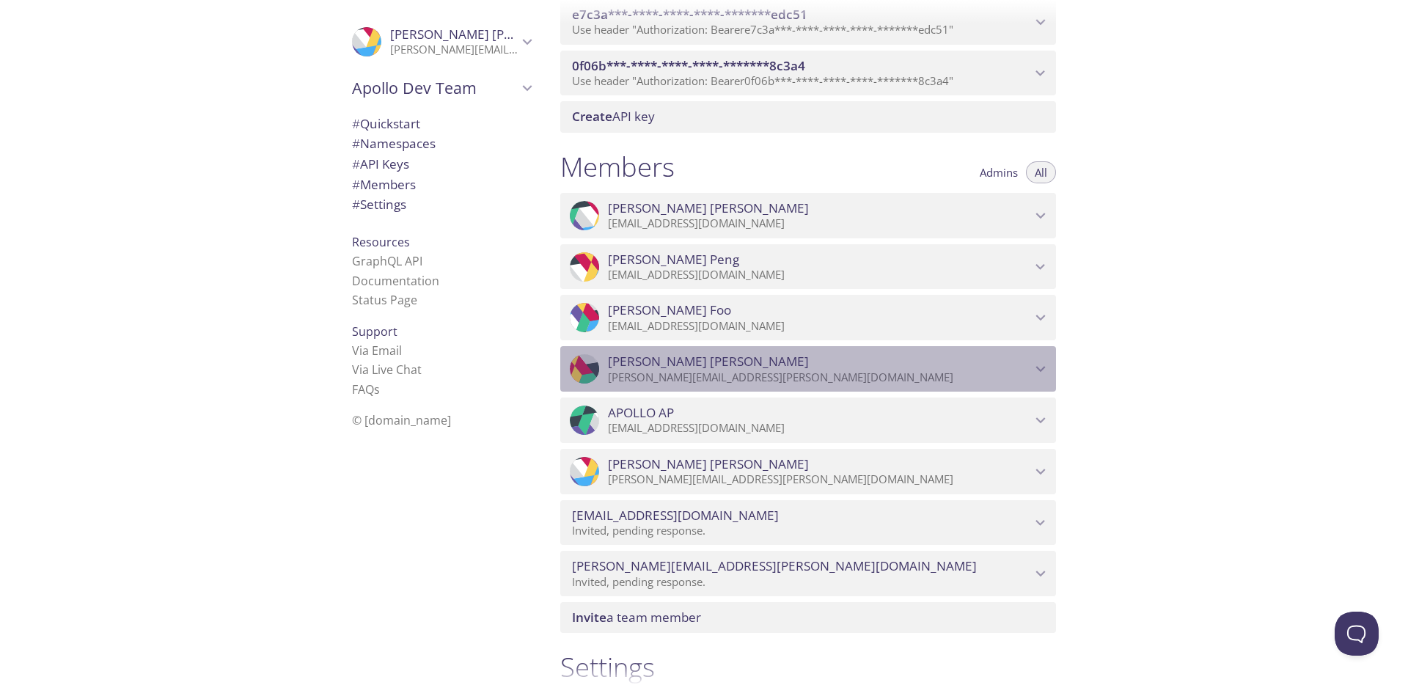
click at [1025, 370] on p "[PERSON_NAME][EMAIL_ADDRESS][PERSON_NAME][DOMAIN_NAME]" at bounding box center [819, 377] width 423 height 15
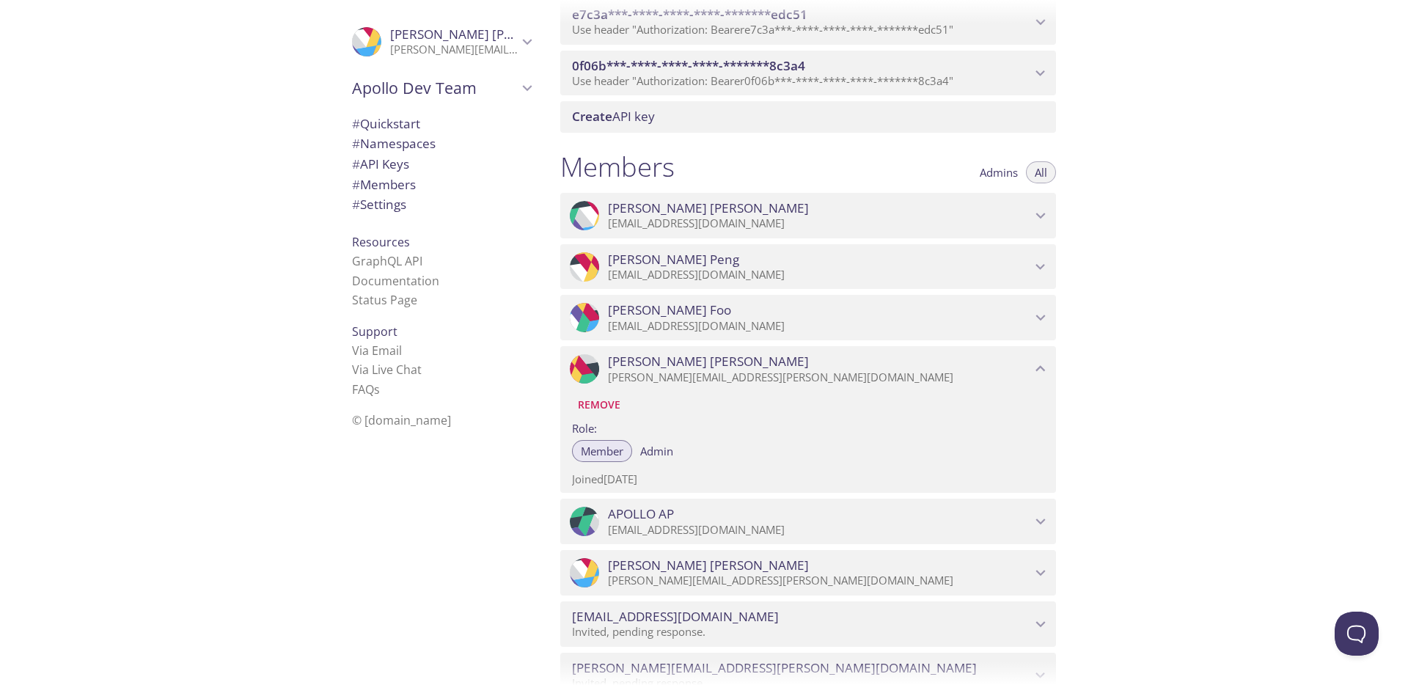
click at [606, 411] on span "Remove" at bounding box center [599, 405] width 43 height 18
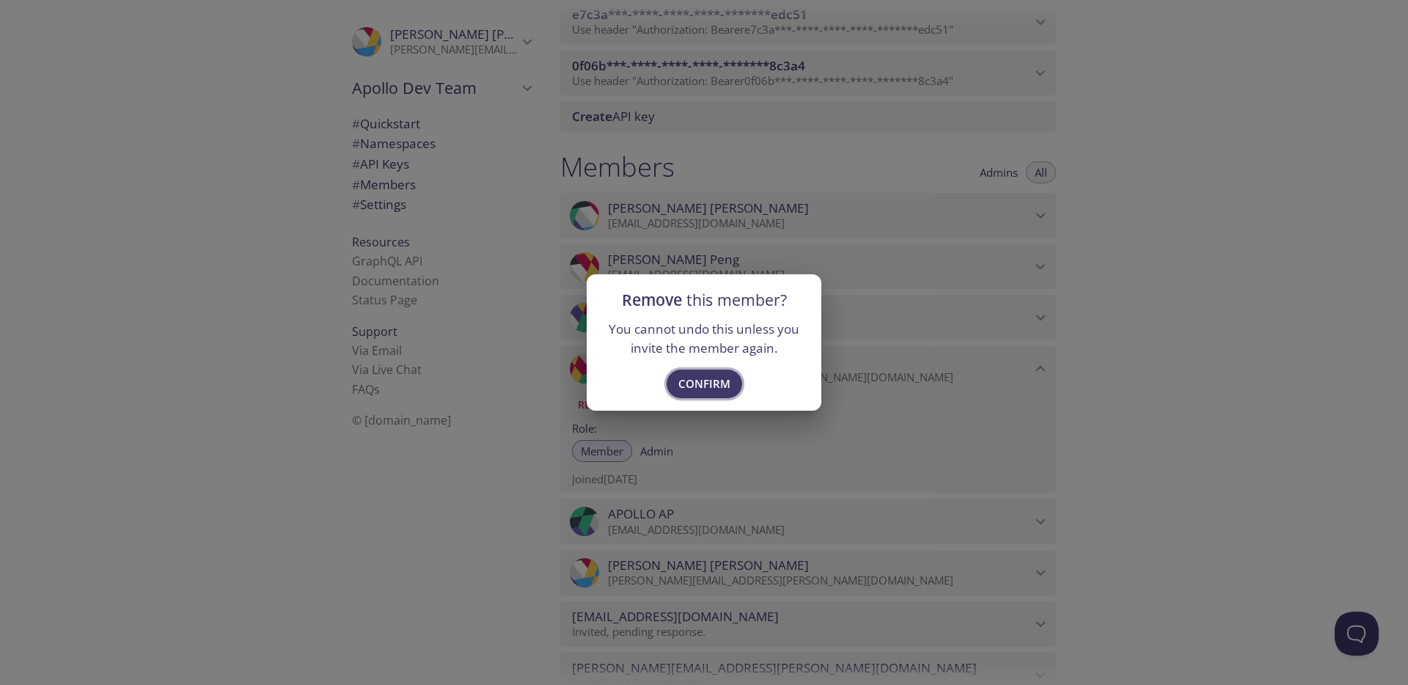
click at [721, 389] on span "Confirm" at bounding box center [704, 383] width 52 height 19
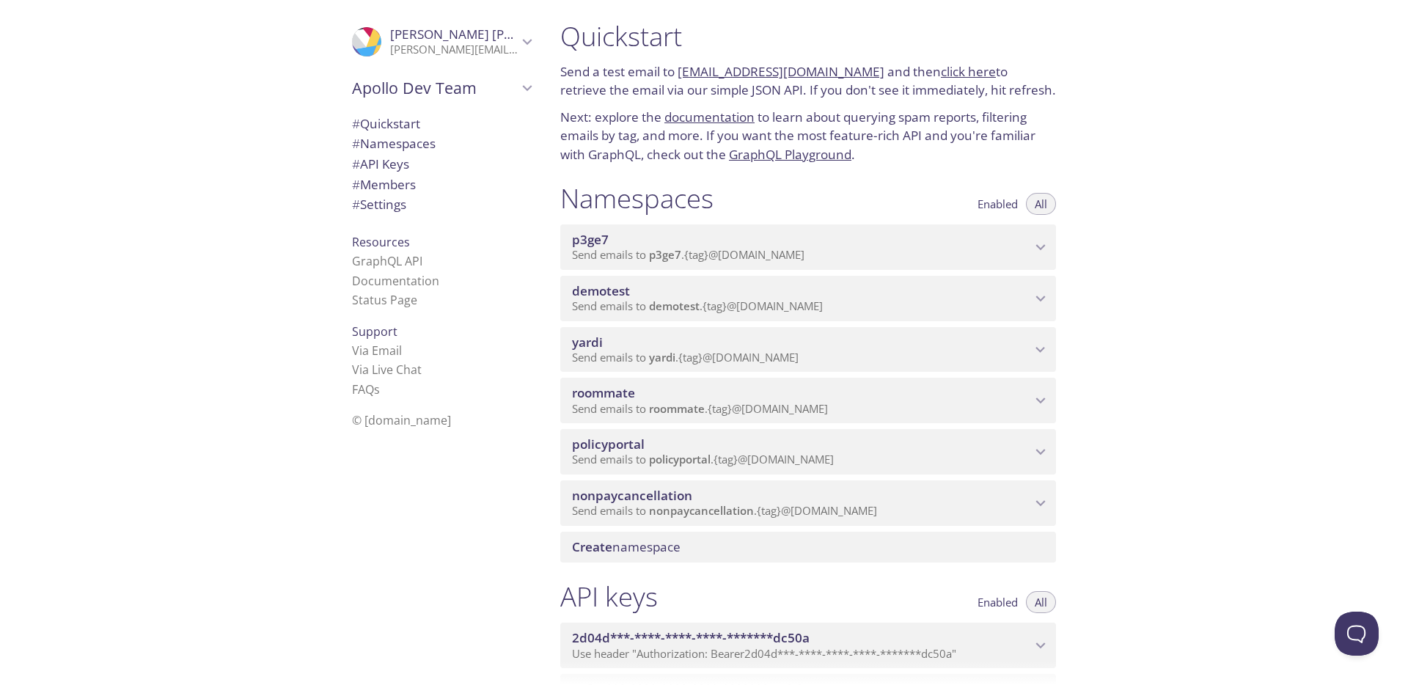
scroll to position [0, 0]
click at [673, 449] on span "policyportal" at bounding box center [801, 448] width 459 height 16
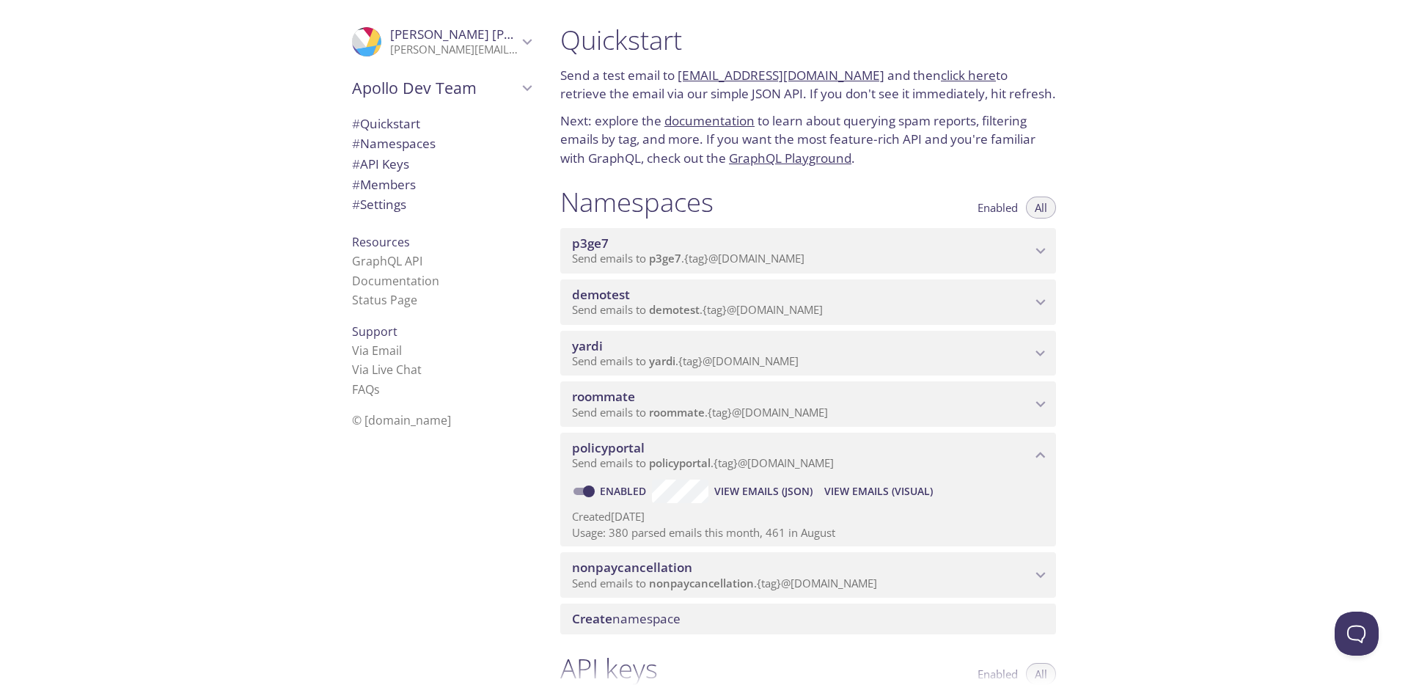
click at [760, 495] on span "View Emails (JSON)" at bounding box center [763, 491] width 98 height 18
click at [897, 498] on span "View Emails (Visual)" at bounding box center [878, 491] width 109 height 18
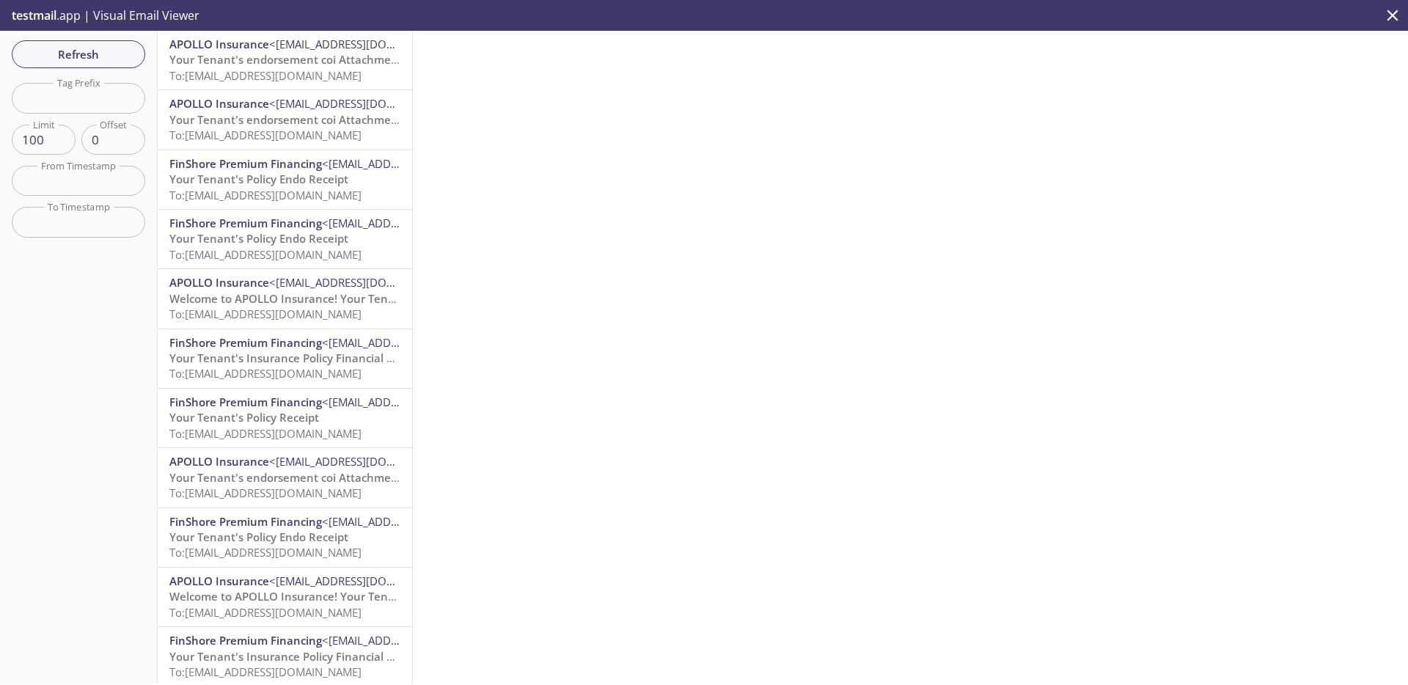
click at [1388, 18] on icon "close" at bounding box center [1392, 15] width 19 height 19
